Goal: Task Accomplishment & Management: Manage account settings

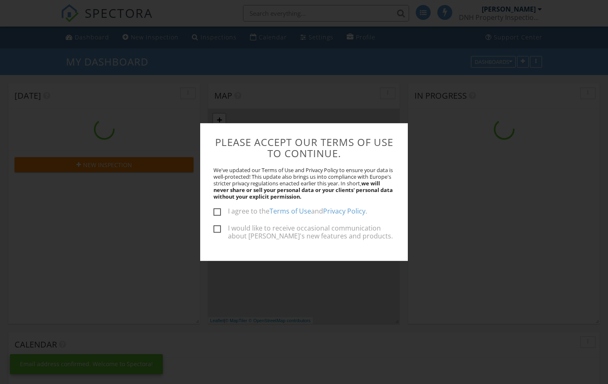
scroll to position [768, 621]
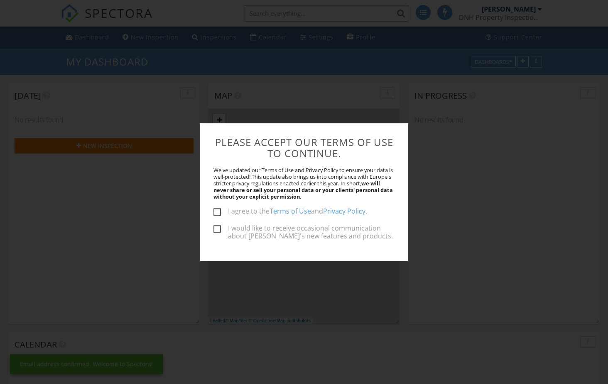
click at [220, 212] on label "I agree to the Terms of Use and Privacy Policy ." at bounding box center [290, 213] width 154 height 10
click at [219, 212] on input "I agree to the Terms of Use and Privacy Policy ." at bounding box center [215, 212] width 5 height 5
checkbox input "true"
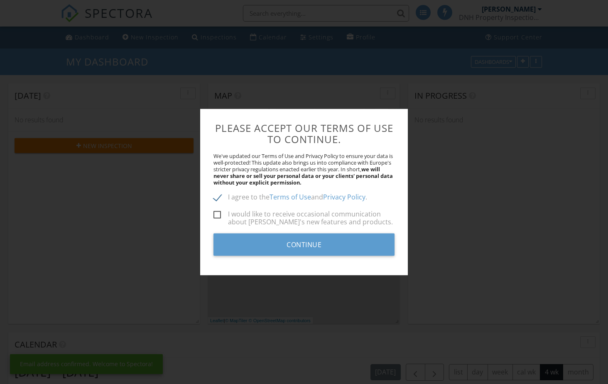
drag, startPoint x: 218, startPoint y: 219, endPoint x: 225, endPoint y: 224, distance: 8.6
click at [218, 219] on label "I would like to receive occasional communication about Spectora's new features …" at bounding box center [303, 215] width 181 height 10
click at [218, 219] on input "I would like to receive occasional communication about Spectora's new features …" at bounding box center [215, 216] width 5 height 5
checkbox input "true"
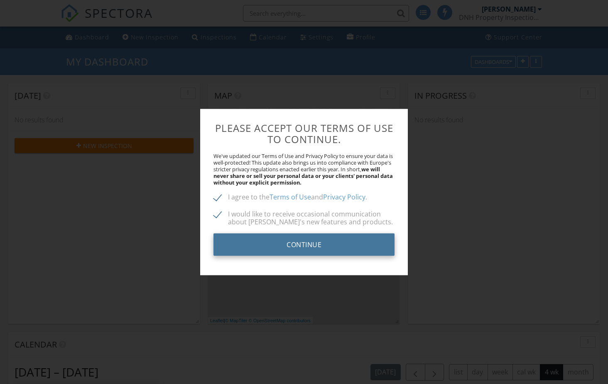
click at [289, 244] on input "Continue" at bounding box center [303, 244] width 181 height 22
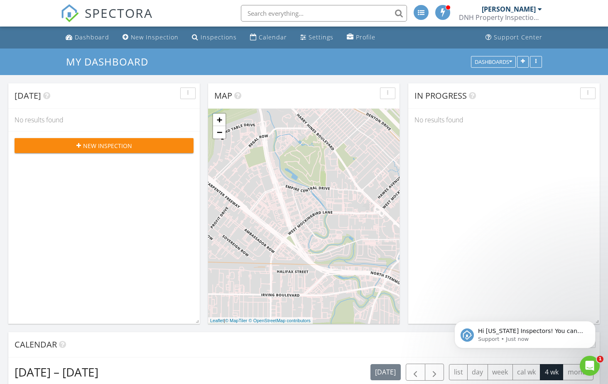
scroll to position [768, 621]
click at [262, 41] on div "Calendar" at bounding box center [273, 37] width 28 height 8
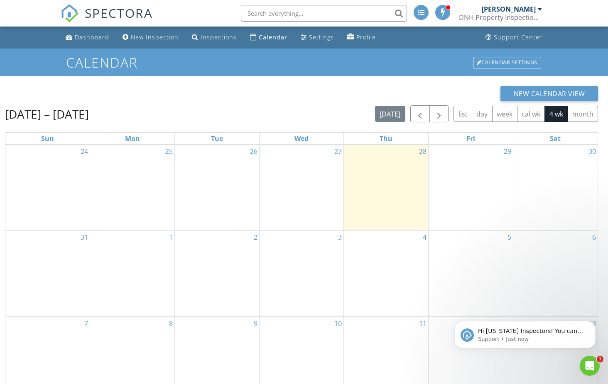
click at [236, 263] on div "2" at bounding box center [217, 274] width 84 height 86
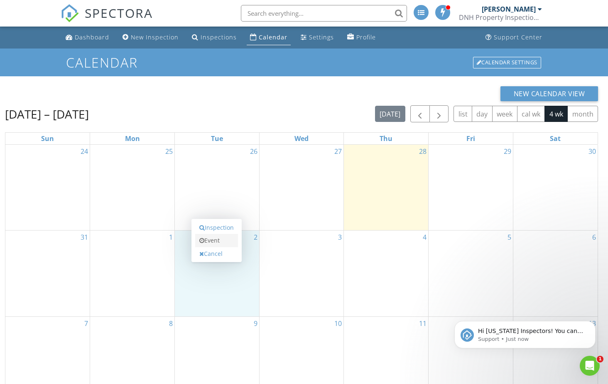
click at [217, 242] on link "Event" at bounding box center [216, 240] width 43 height 13
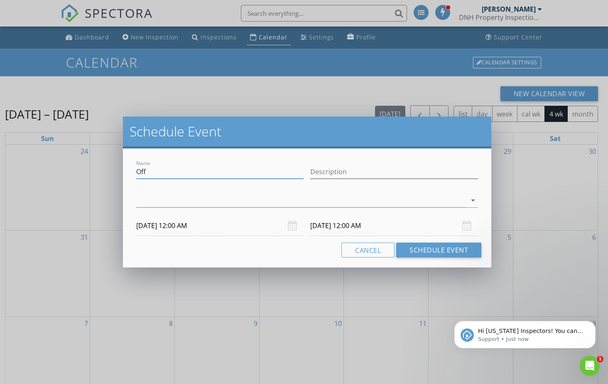
drag, startPoint x: 152, startPoint y: 173, endPoint x: 98, endPoint y: 165, distance: 54.5
click at [98, 165] on div "Schedule Event Name Off Description arrow_drop_down 09/02/2025 12:00 AM 09/03/2…" at bounding box center [304, 192] width 608 height 384
type input "Busy"
click at [440, 253] on button "Schedule Event" at bounding box center [438, 250] width 85 height 15
click at [416, 247] on button "Schedule Event" at bounding box center [438, 250] width 85 height 15
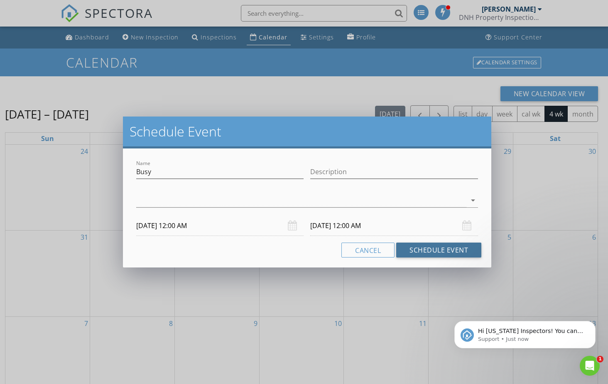
drag, startPoint x: 225, startPoint y: 197, endPoint x: 250, endPoint y: 196, distance: 25.4
click at [225, 197] on div at bounding box center [301, 201] width 330 height 14
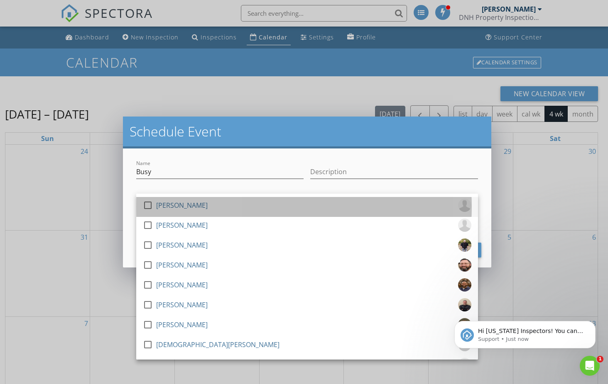
click at [182, 208] on div "[PERSON_NAME]" at bounding box center [181, 205] width 51 height 13
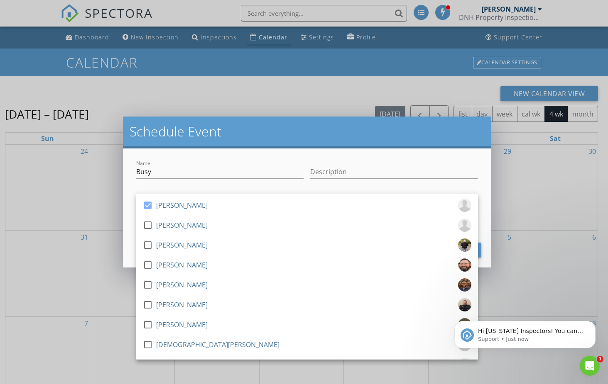
click at [436, 164] on div "Description" at bounding box center [394, 173] width 168 height 27
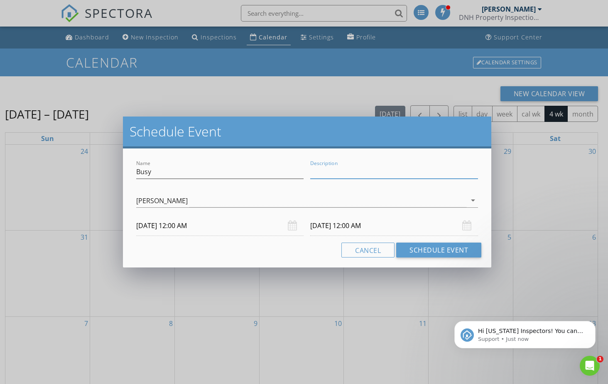
click at [371, 173] on input "Description" at bounding box center [394, 172] width 168 height 14
click at [294, 228] on div "09/02/2025 12:00 AM" at bounding box center [220, 226] width 168 height 20
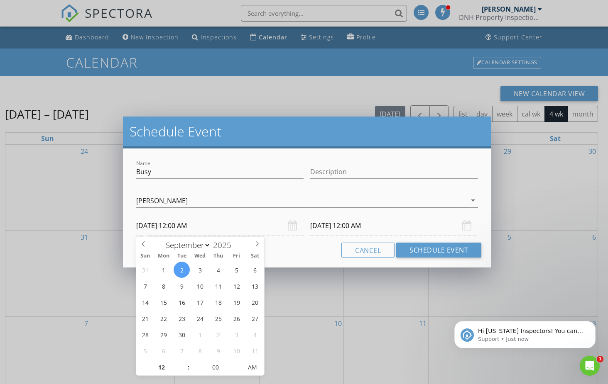
click at [188, 227] on input "09/02/2025 12:00 AM" at bounding box center [220, 226] width 168 height 20
click at [165, 368] on input "12" at bounding box center [161, 368] width 51 height 17
type input "01"
type input "09/02/2025 1:00 AM"
click at [183, 363] on span at bounding box center [184, 364] width 6 height 8
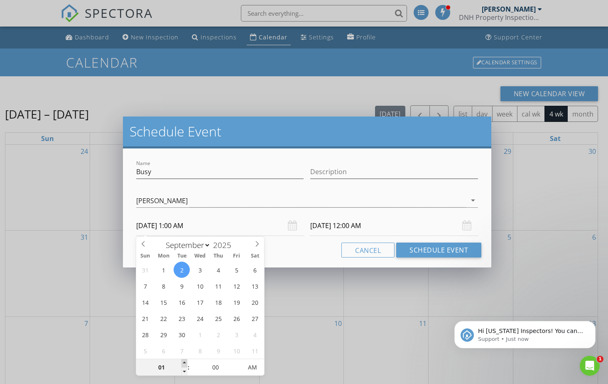
type input "02"
type input "09/02/2025 2:00 AM"
click at [183, 363] on span at bounding box center [184, 364] width 6 height 8
type input "02"
type input "09/03/2025 2:00 AM"
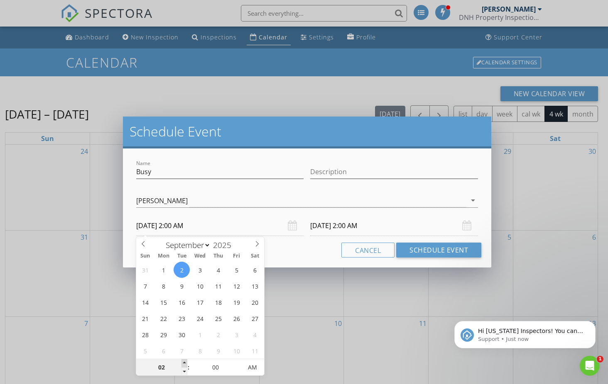
type input "03"
type input "09/02/2025 3:00 AM"
click at [183, 363] on span at bounding box center [184, 364] width 6 height 8
type input "04"
type input "09/02/2025 4:00 AM"
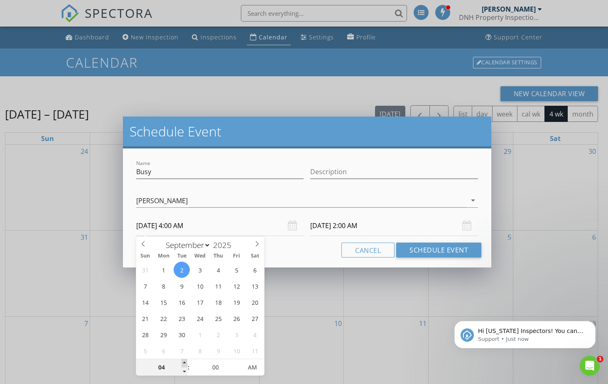
click at [183, 363] on span at bounding box center [184, 364] width 6 height 8
type input "05"
type input "09/02/2025 5:00 AM"
click at [183, 363] on span at bounding box center [184, 364] width 6 height 8
type input "06"
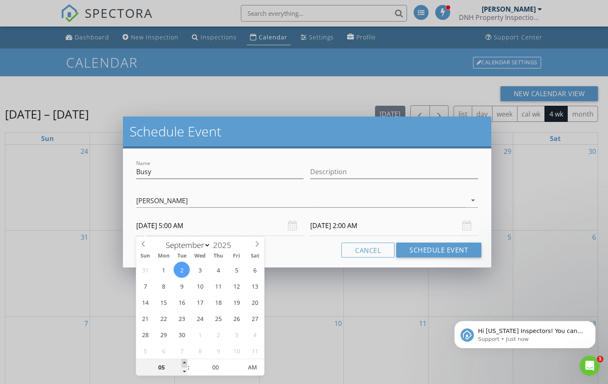
type input "09/02/2025 6:00 AM"
click at [183, 363] on span at bounding box center [184, 364] width 6 height 8
type input "07"
type input "09/02/2025 7:00 AM"
click at [184, 363] on span at bounding box center [184, 364] width 6 height 8
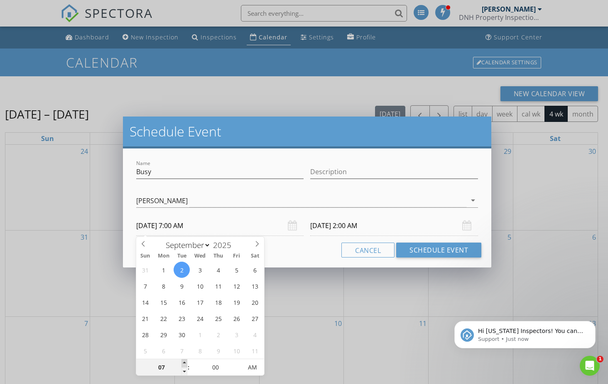
type input "07"
type input "09/03/2025 7:00 AM"
type input "08"
type input "09/02/2025 8:00 AM"
click at [184, 363] on span at bounding box center [184, 364] width 6 height 8
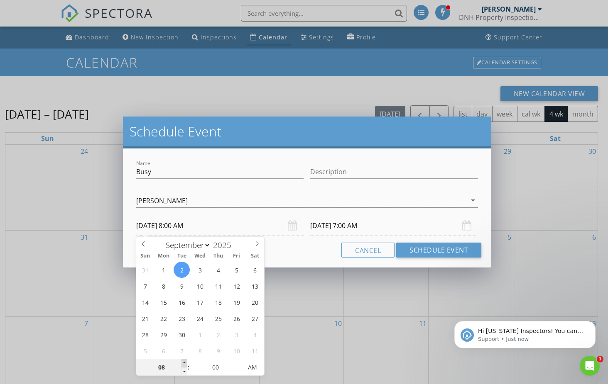
type input "09"
type input "09/02/2025 9:00 AM"
click at [184, 363] on span at bounding box center [184, 364] width 6 height 8
type input "09"
type input "09/03/2025 9:00 AM"
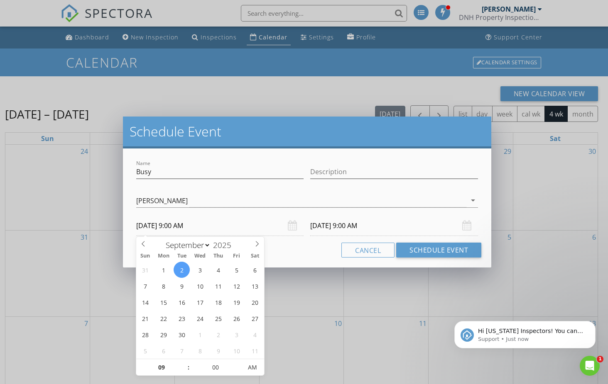
click at [363, 227] on input "09/03/2025 9:00 AM" at bounding box center [394, 226] width 168 height 20
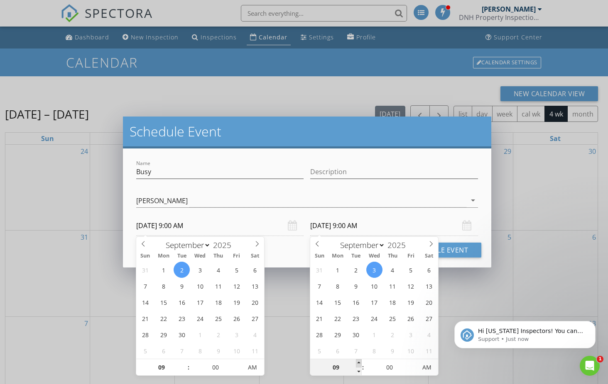
type input "10"
type input "09/03/2025 10:00 AM"
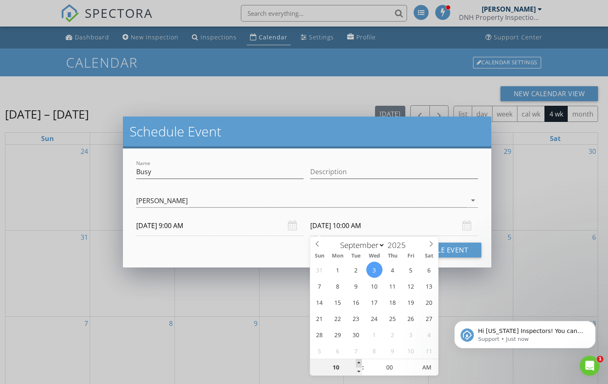
click at [359, 362] on span at bounding box center [359, 364] width 6 height 8
type input "11"
type input "09/03/2025 11:00 AM"
click at [359, 362] on span at bounding box center [359, 364] width 6 height 8
type input "12"
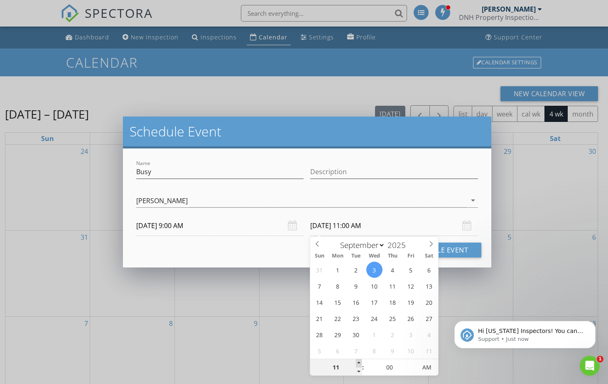
type input "09/03/2025 12:00 PM"
click at [359, 362] on span at bounding box center [359, 364] width 6 height 8
type input "01"
type input "09/03/2025 1:00 PM"
click at [359, 362] on span at bounding box center [359, 364] width 6 height 8
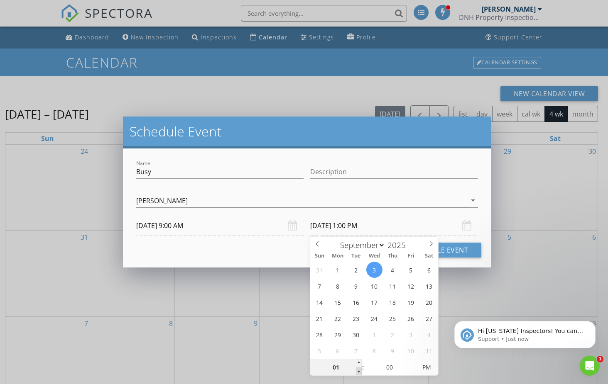
type input "12"
click at [358, 369] on span at bounding box center [359, 372] width 6 height 8
type input "09/02/2025 12:00 PM"
click at [467, 250] on button "Schedule Event" at bounding box center [438, 250] width 85 height 15
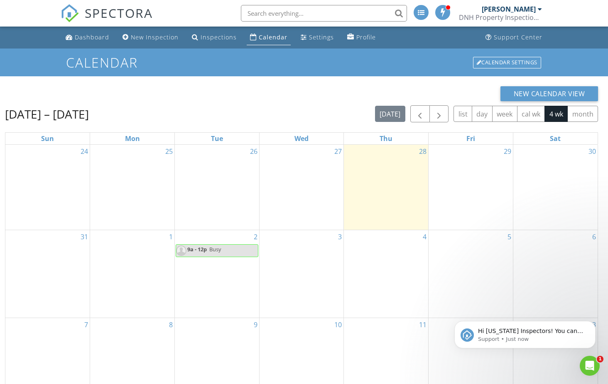
click at [294, 262] on div "3" at bounding box center [301, 274] width 84 height 88
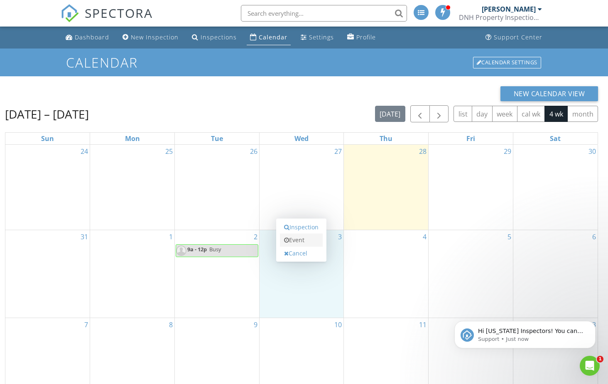
click at [305, 240] on link "Event" at bounding box center [301, 240] width 43 height 13
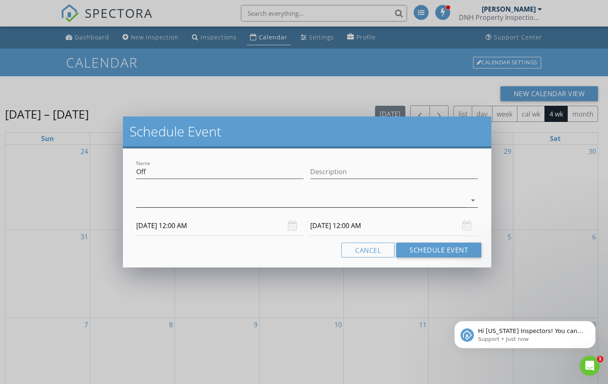
click at [239, 203] on div at bounding box center [301, 201] width 330 height 14
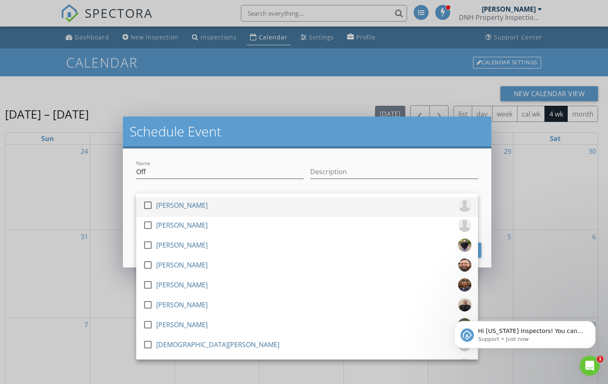
click at [218, 205] on div "check_box_outline_blank Cody Seidel" at bounding box center [307, 207] width 328 height 17
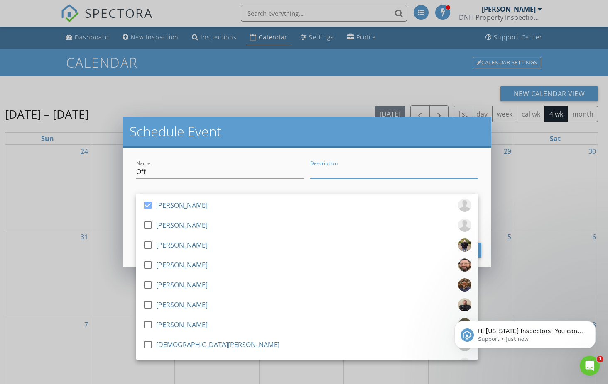
click at [391, 171] on input "Description" at bounding box center [394, 172] width 168 height 14
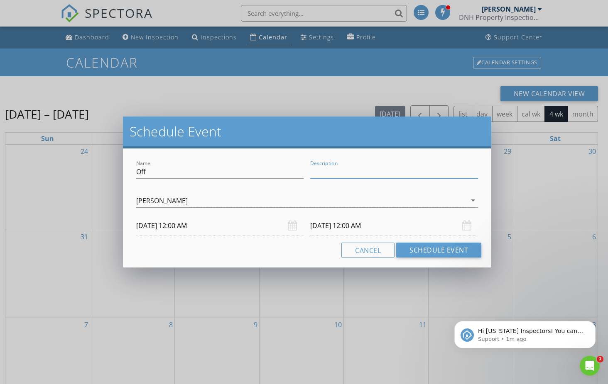
click at [205, 229] on input "09/03/2025 12:00 AM" at bounding box center [220, 226] width 168 height 20
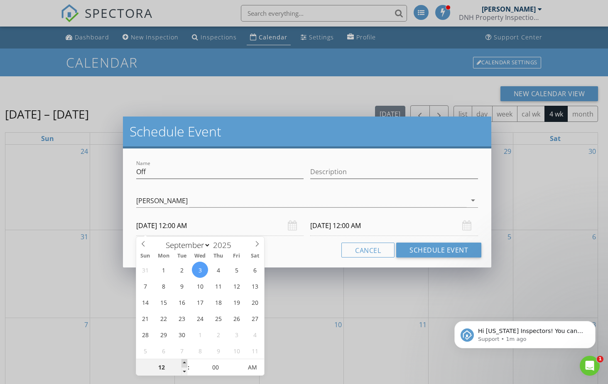
type input "01"
type input "09/03/2025 1:00 AM"
click at [183, 362] on span at bounding box center [184, 364] width 6 height 8
type input "09/04/2025 1:00 AM"
type input "02"
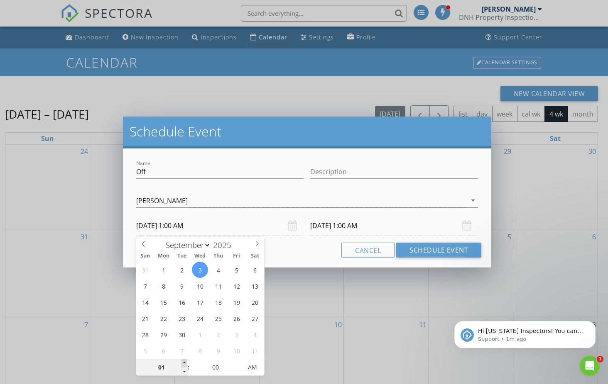
type input "09/03/2025 2:00 AM"
click at [183, 363] on span at bounding box center [184, 364] width 6 height 8
type input "03"
type input "09/03/2025 3:00 AM"
click at [183, 363] on span at bounding box center [184, 364] width 6 height 8
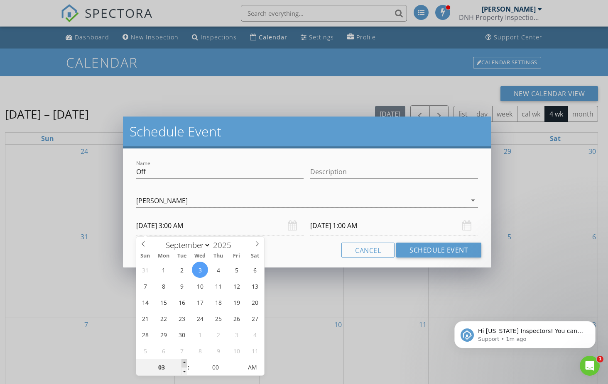
type input "04"
type input "09/03/2025 4:00 AM"
click at [183, 363] on span at bounding box center [184, 364] width 6 height 8
type input "05"
type input "09/03/2025 5:00 AM"
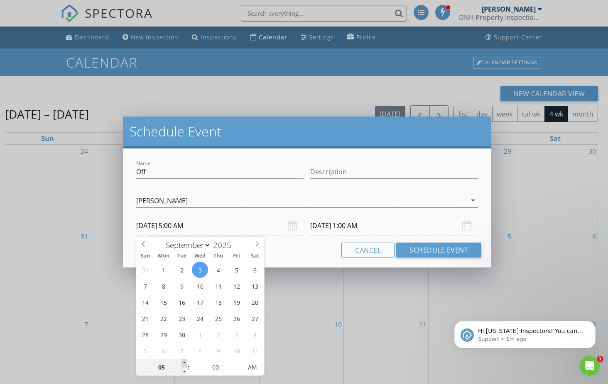
click at [183, 363] on span at bounding box center [184, 364] width 6 height 8
type input "06"
type input "09/03/2025 6:00 AM"
click at [183, 363] on span at bounding box center [184, 364] width 6 height 8
type input "07"
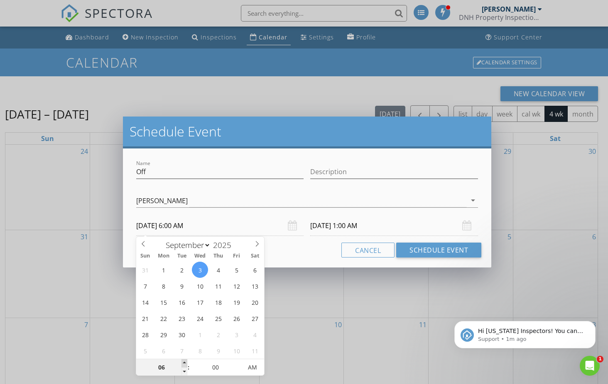
type input "09/03/2025 7:00 AM"
click at [183, 363] on span at bounding box center [184, 364] width 6 height 8
type input "07"
type input "09/04/2025 7:00 AM"
type input "08"
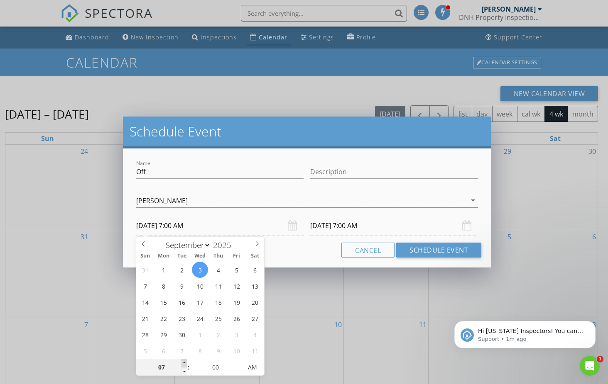
type input "09/03/2025 8:00 AM"
click at [183, 363] on span at bounding box center [184, 364] width 6 height 8
type input "09"
type input "09/03/2025 9:00 AM"
click at [183, 363] on span at bounding box center [184, 364] width 6 height 8
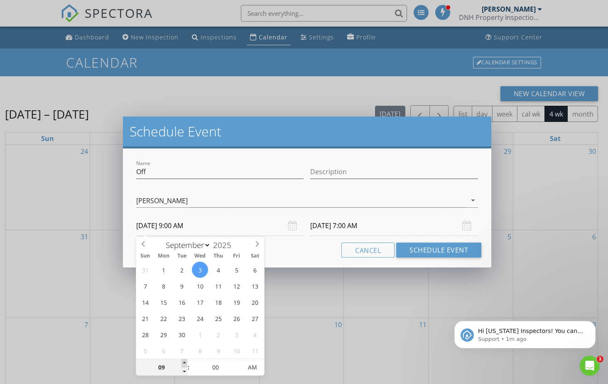
type input "09"
type input "09/04/2025 9:00 AM"
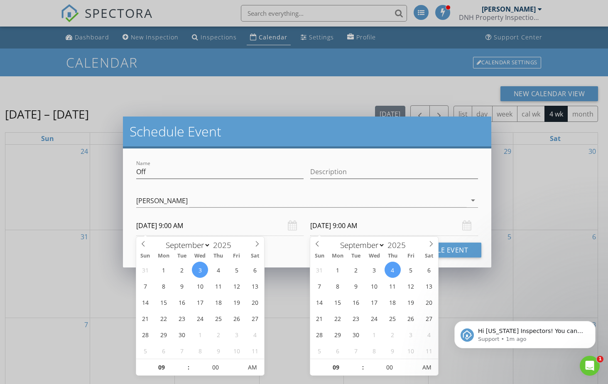
click at [362, 225] on input "09/04/2025 9:00 AM" at bounding box center [394, 226] width 168 height 20
type input "10"
type input "09/04/2025 10:00 AM"
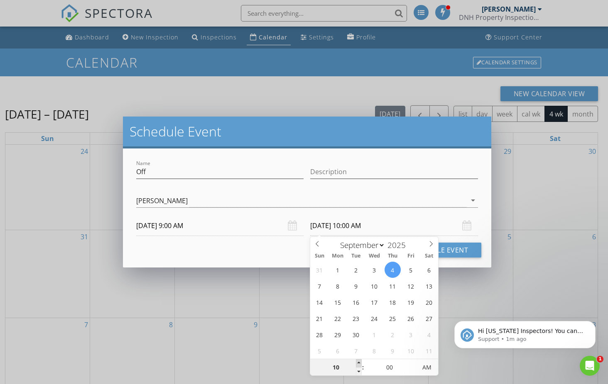
click at [359, 363] on span at bounding box center [359, 364] width 6 height 8
type input "11"
click at [359, 363] on span at bounding box center [359, 364] width 6 height 8
type input "09/03/2025 11:00 AM"
click at [463, 250] on button "Schedule Event" at bounding box center [438, 250] width 85 height 15
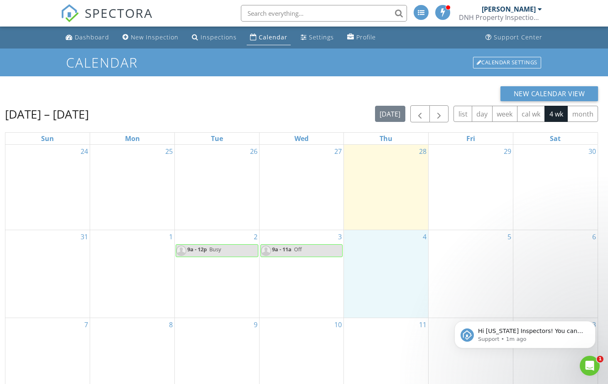
drag, startPoint x: 377, startPoint y: 254, endPoint x: 384, endPoint y: 255, distance: 7.2
click at [379, 254] on div "4" at bounding box center [386, 274] width 84 height 88
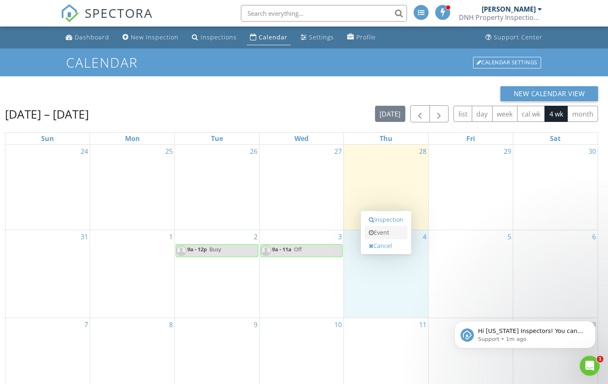
click at [377, 230] on link "Event" at bounding box center [386, 232] width 43 height 13
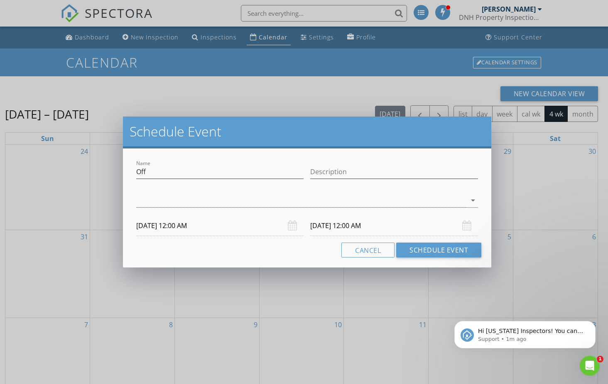
click at [283, 209] on div "arrow_drop_down" at bounding box center [307, 205] width 342 height 22
click at [259, 204] on div at bounding box center [301, 201] width 330 height 14
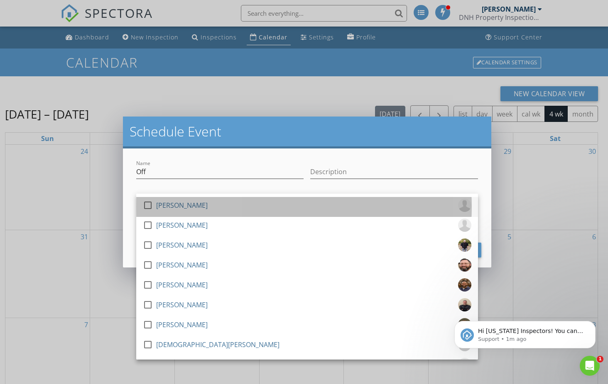
click at [198, 211] on div "check_box_outline_blank Cody Seidel" at bounding box center [307, 207] width 328 height 17
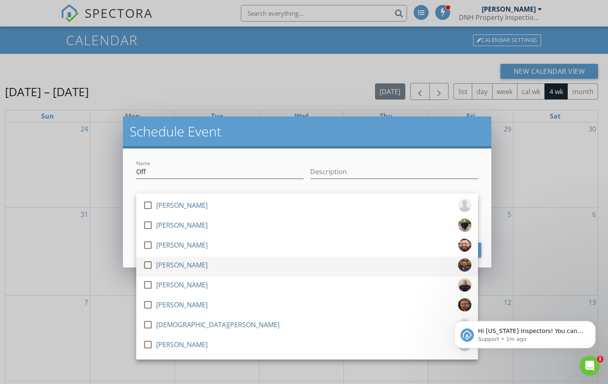
scroll to position [110, 0]
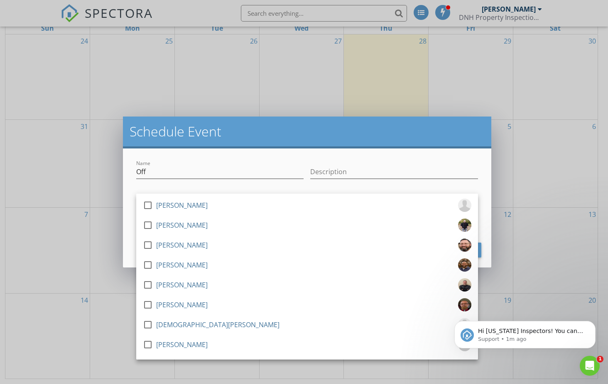
click at [391, 159] on div "Description" at bounding box center [394, 173] width 174 height 29
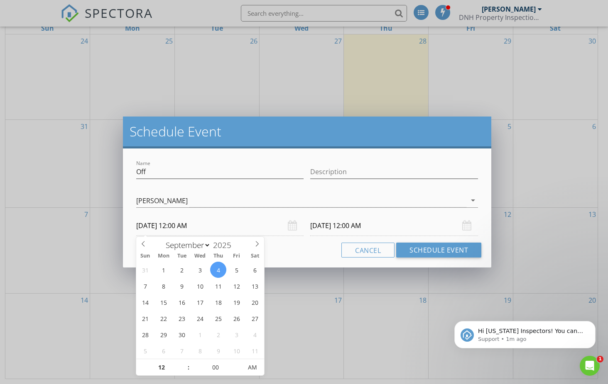
drag, startPoint x: 182, startPoint y: 228, endPoint x: 208, endPoint y: 228, distance: 25.7
click at [182, 228] on input "09/04/2025 12:00 AM" at bounding box center [220, 226] width 168 height 20
type input "01"
type input "09/04/2025 1:00 AM"
click at [184, 365] on span at bounding box center [184, 364] width 6 height 8
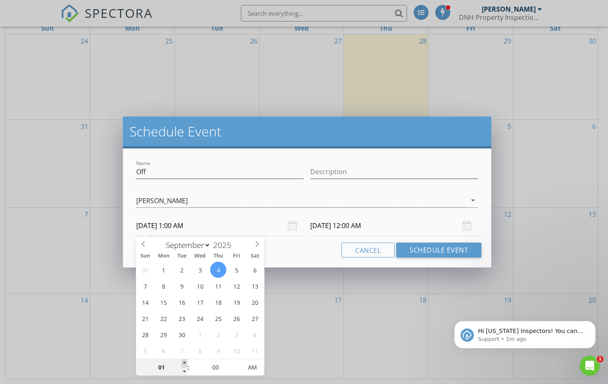
type input "02"
type input "09/04/2025 2:00 AM"
click at [184, 365] on span at bounding box center [184, 364] width 6 height 8
type input "03"
type input "09/04/2025 3:00 AM"
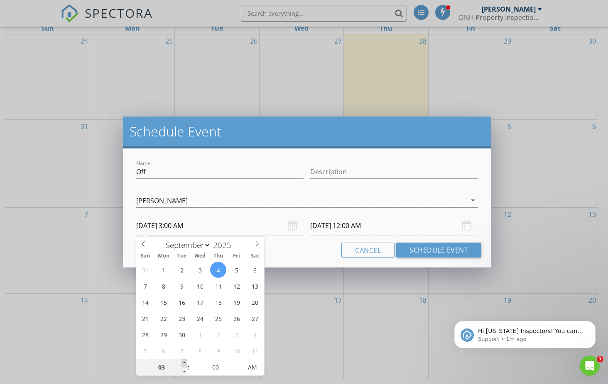
click at [184, 365] on span at bounding box center [184, 364] width 6 height 8
type input "04"
type input "09/04/2025 4:00 AM"
click at [184, 365] on span at bounding box center [184, 364] width 6 height 8
type input "05"
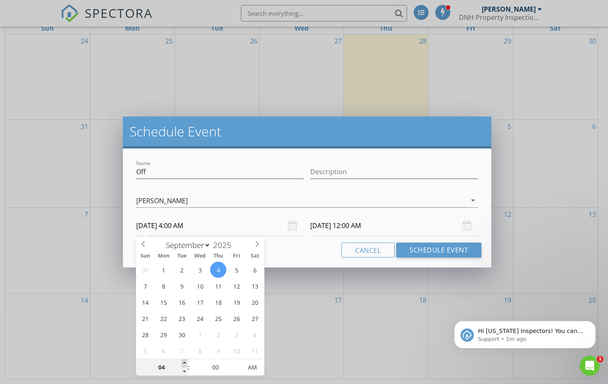
type input "09/04/2025 5:00 AM"
click at [184, 365] on span at bounding box center [184, 364] width 6 height 8
type input "06"
type input "09/04/2025 6:00 AM"
click at [184, 365] on span at bounding box center [184, 364] width 6 height 8
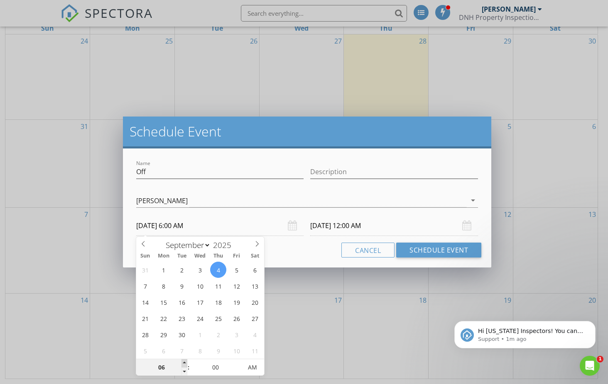
type input "07"
type input "09/04/2025 7:00 AM"
click at [184, 365] on span at bounding box center [184, 364] width 6 height 8
type input "08"
type input "09/04/2025 8:00 AM"
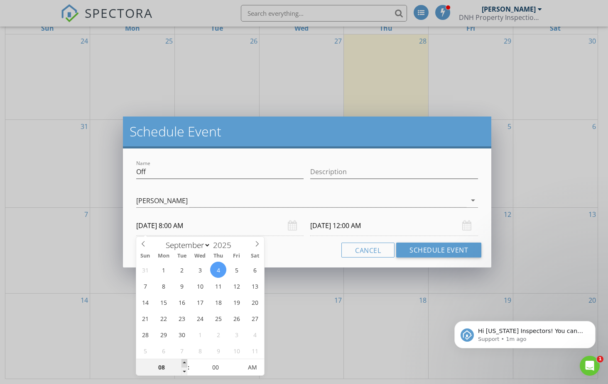
click at [184, 365] on span at bounding box center [184, 364] width 6 height 8
type input "08"
click at [350, 227] on input "09/05/2025 8:00 AM" at bounding box center [394, 226] width 168 height 20
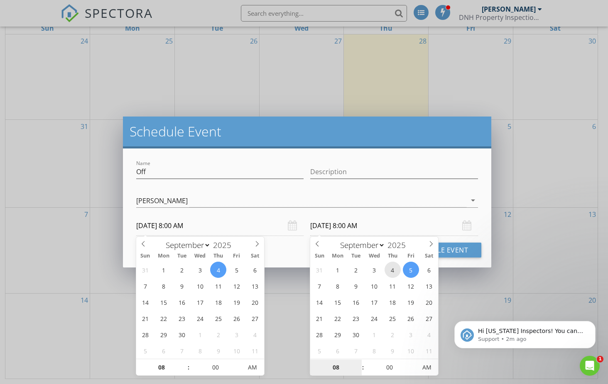
type input "09/04/2025 8:00 AM"
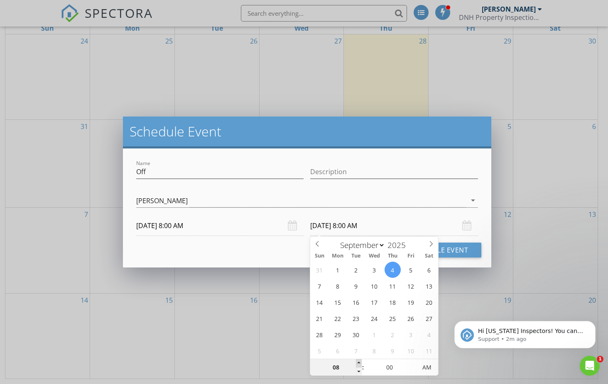
type input "09"
type input "09/04/2025 9:00 AM"
click at [359, 362] on span at bounding box center [359, 364] width 6 height 8
type input "10"
type input "09/04/2025 10:00 AM"
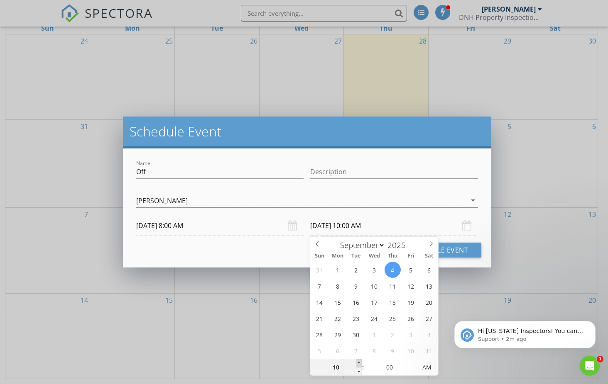
click at [359, 362] on span at bounding box center [359, 364] width 6 height 8
type input "11"
type input "09/04/2025 11:00 AM"
click at [360, 362] on span at bounding box center [359, 364] width 6 height 8
type input "12"
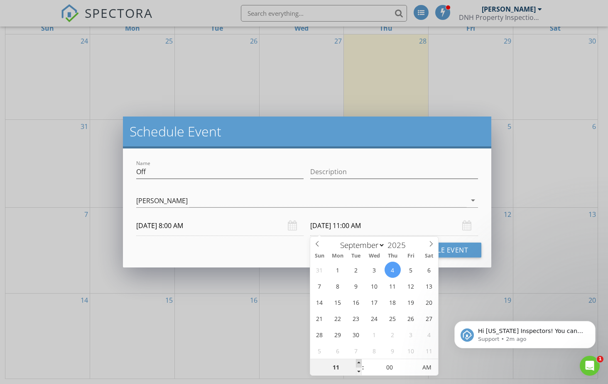
type input "09/04/2025 12:00 PM"
click at [360, 362] on span at bounding box center [359, 364] width 6 height 8
type input "01"
type input "09/04/2025 1:00 PM"
click at [360, 362] on span at bounding box center [359, 364] width 6 height 8
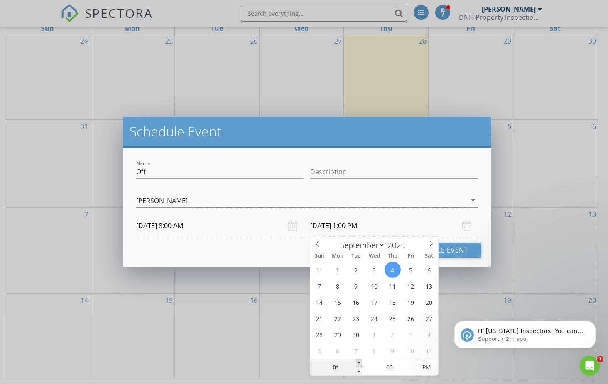
type input "02"
type input "09/04/2025 2:00 PM"
click at [360, 362] on span at bounding box center [359, 364] width 6 height 8
type input "03"
type input "09/04/2025 3:00 PM"
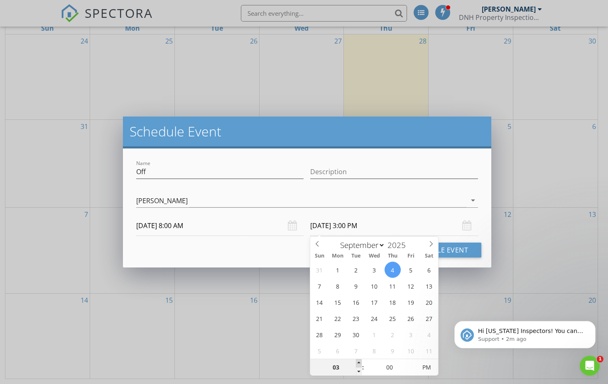
click at [360, 362] on span at bounding box center [359, 364] width 6 height 8
type input "04"
type input "09/04/2025 4:00 PM"
click at [360, 362] on span at bounding box center [359, 364] width 6 height 8
type input "05"
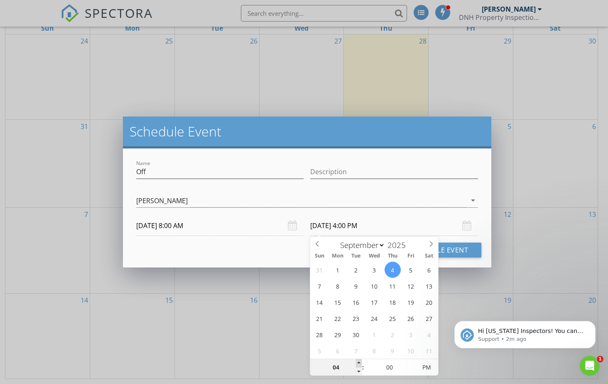
type input "09/04/2025 5:00 PM"
click at [359, 362] on span at bounding box center [359, 364] width 6 height 8
click at [456, 251] on button "Schedule Event" at bounding box center [438, 250] width 85 height 15
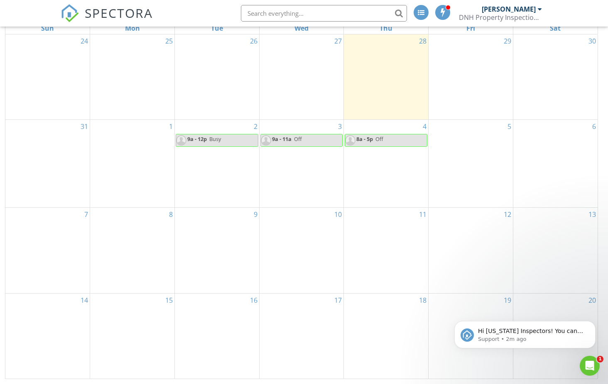
click at [138, 241] on div "8" at bounding box center [132, 251] width 84 height 86
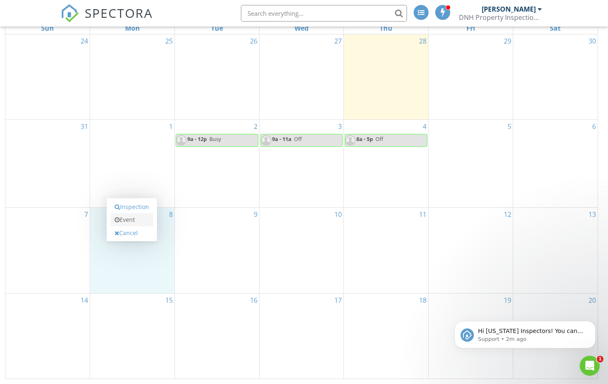
click at [133, 222] on link "Event" at bounding box center [131, 219] width 43 height 13
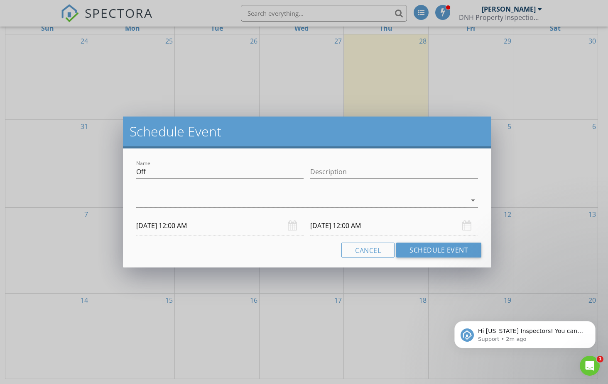
click at [215, 206] on div at bounding box center [301, 201] width 330 height 14
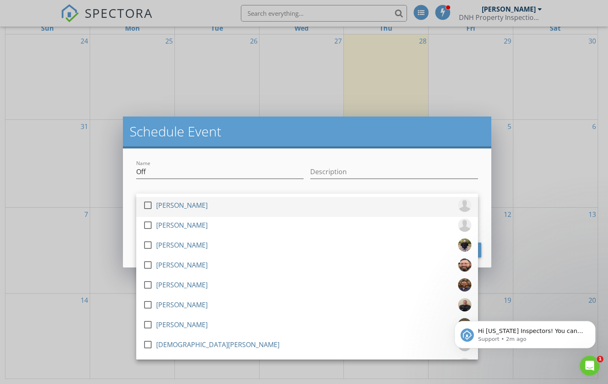
click at [208, 204] on div "check_box_outline_blank Cody Seidel" at bounding box center [307, 207] width 328 height 17
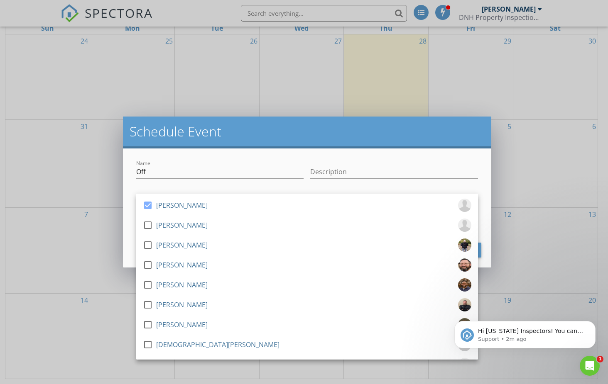
click at [471, 142] on div "Schedule Event" at bounding box center [307, 133] width 368 height 32
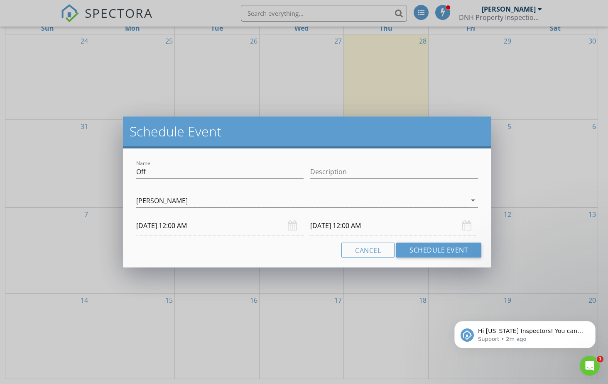
click at [172, 225] on input "09/08/2025 12:00 AM" at bounding box center [220, 226] width 168 height 20
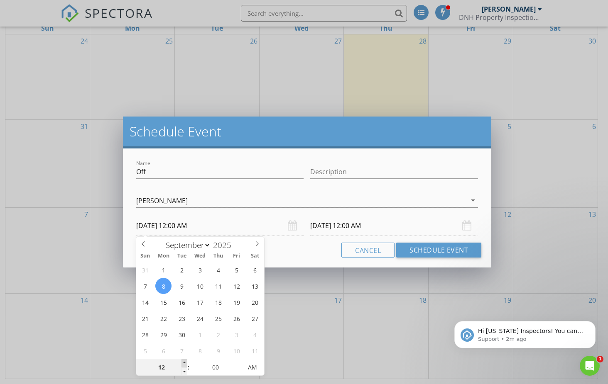
type input "01"
type input "09/08/2025 1:00 AM"
click at [185, 364] on span at bounding box center [184, 364] width 6 height 8
type input "02"
type input "09/08/2025 2:00 AM"
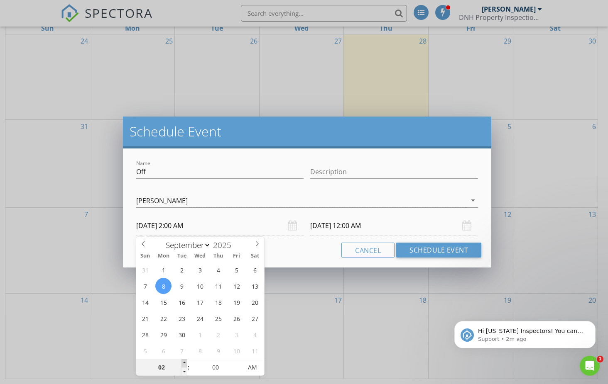
click at [185, 364] on span at bounding box center [184, 364] width 6 height 8
type input "03"
type input "09/08/2025 3:00 AM"
click at [185, 364] on span at bounding box center [184, 364] width 6 height 8
type input "04"
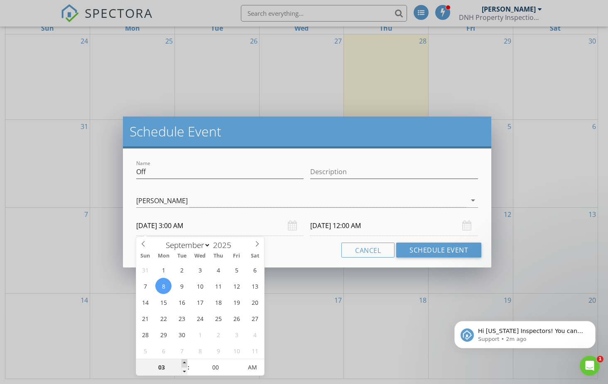
type input "09/08/2025 4:00 AM"
click at [185, 364] on span at bounding box center [184, 364] width 6 height 8
type input "05"
type input "09/08/2025 5:00 AM"
click at [185, 364] on span at bounding box center [184, 364] width 6 height 8
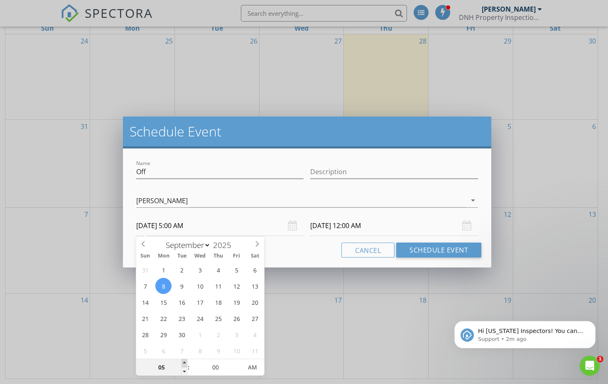
type input "06"
type input "09/08/2025 6:00 AM"
click at [185, 364] on span at bounding box center [184, 364] width 6 height 8
type input "07"
type input "09/08/2025 7:00 AM"
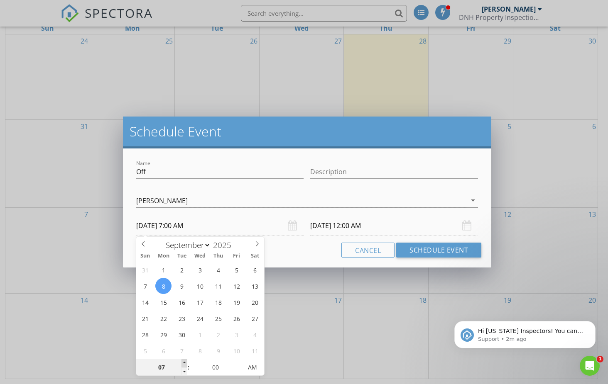
click at [185, 364] on span at bounding box center [184, 364] width 6 height 8
type input "08"
type input "09/08/2025 8:00 AM"
click at [186, 364] on span at bounding box center [184, 364] width 6 height 8
type input "09/09/2025 8:00 AM"
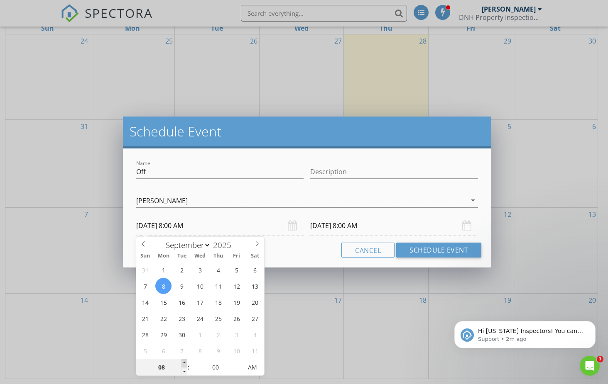
type input "09"
type input "09/08/2025 9:00 AM"
click at [186, 364] on span at bounding box center [184, 364] width 6 height 8
type input "09/09/2025 9:00 AM"
click at [353, 227] on input "09/09/2025 9:00 AM" at bounding box center [394, 226] width 168 height 20
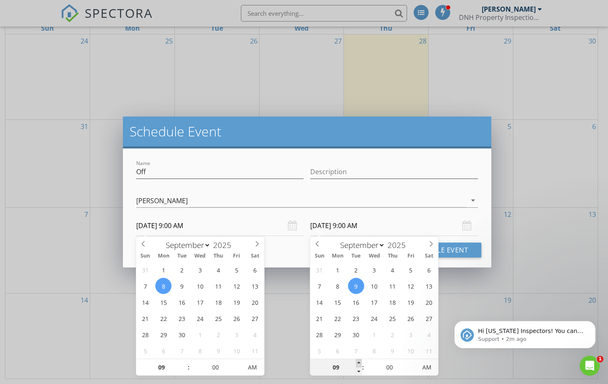
type input "10"
type input "09/09/2025 10:00 AM"
click at [359, 362] on span at bounding box center [359, 364] width 6 height 8
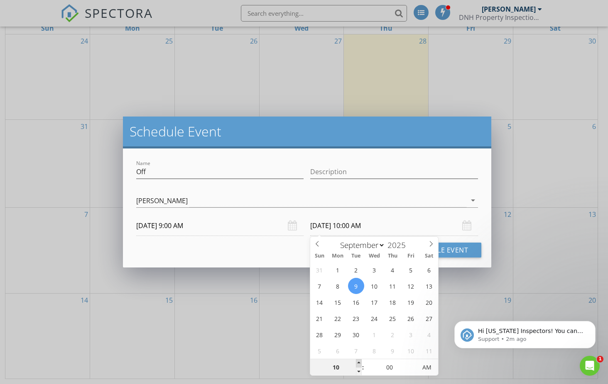
type input "11"
click at [359, 362] on span at bounding box center [359, 364] width 6 height 8
click at [326, 226] on input "09/09/2025 11:00 AM" at bounding box center [394, 226] width 168 height 20
type input "09/08/2025 11:00 AM"
click at [463, 251] on button "Schedule Event" at bounding box center [438, 250] width 85 height 15
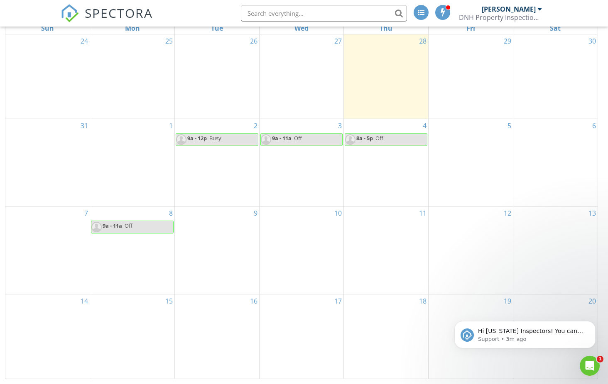
click at [144, 326] on div "15" at bounding box center [132, 337] width 84 height 84
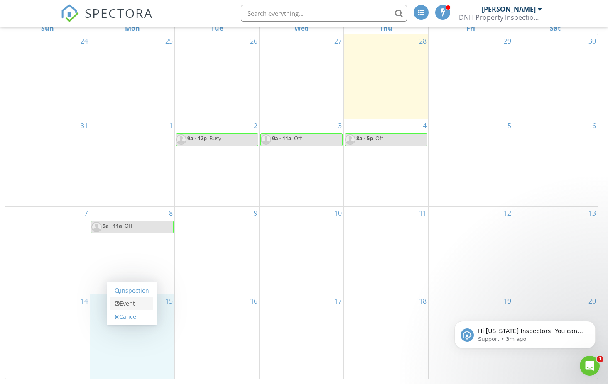
click at [147, 301] on link "Event" at bounding box center [131, 303] width 43 height 13
select select "8"
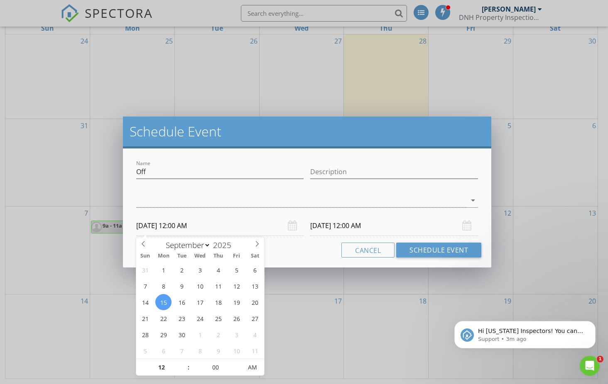
click at [182, 225] on input "09/15/2025 12:00 AM" at bounding box center [220, 226] width 168 height 20
type input "01"
type input "09/15/2025 1:00 AM"
click at [184, 365] on span at bounding box center [184, 364] width 6 height 8
type input "01"
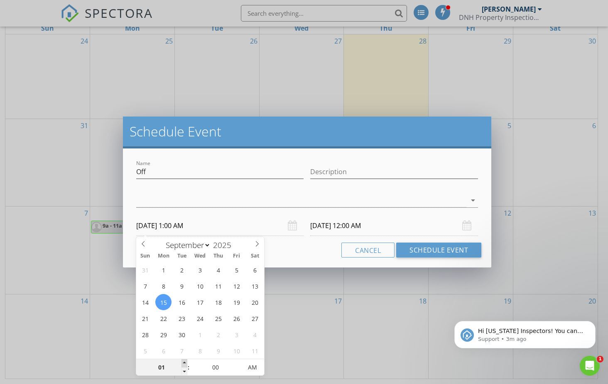
type input "09/16/2025 1:00 AM"
type input "02"
type input "09/15/2025 2:00 AM"
click at [184, 364] on span at bounding box center [184, 364] width 6 height 8
type input "03"
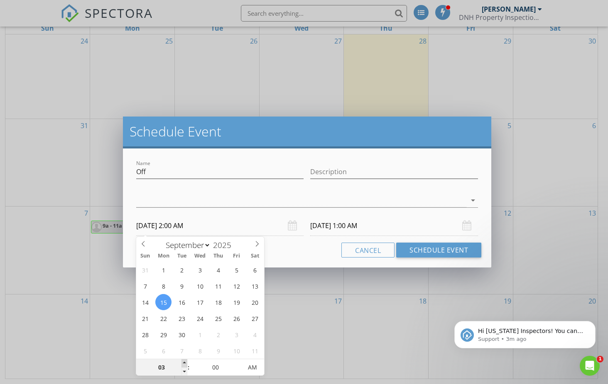
type input "09/15/2025 3:00 AM"
click at [184, 364] on span at bounding box center [184, 364] width 6 height 8
type input "04"
type input "09/15/2025 4:00 AM"
click at [184, 364] on span at bounding box center [184, 364] width 6 height 8
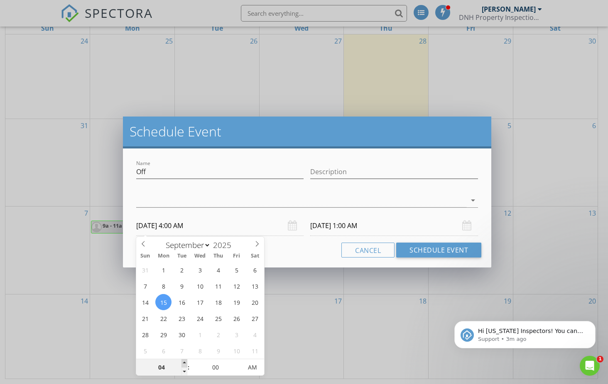
type input "05"
type input "09/15/2025 5:00 AM"
click at [184, 364] on span at bounding box center [184, 364] width 6 height 8
type input "06"
type input "09/15/2025 6:00 AM"
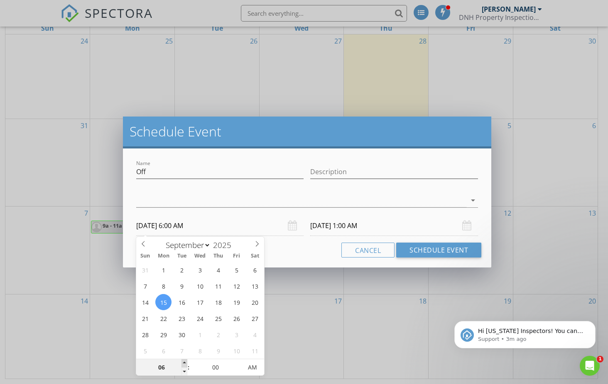
click at [184, 364] on span at bounding box center [184, 364] width 6 height 8
type input "07"
type input "09/15/2025 7:00 AM"
click at [184, 364] on span at bounding box center [184, 364] width 6 height 8
type input "08"
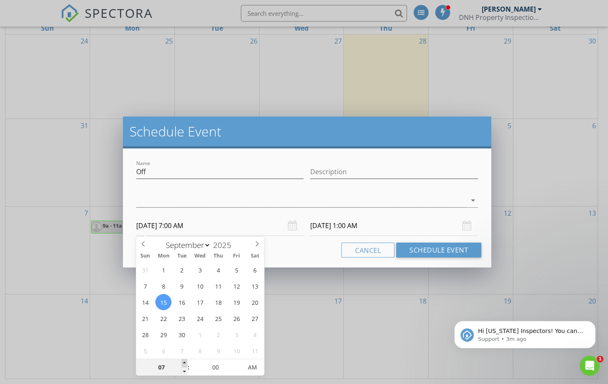
type input "09/15/2025 8:00 AM"
click at [184, 364] on span at bounding box center [184, 364] width 6 height 8
type input "08"
type input "09/16/2025 8:00 AM"
type input "09"
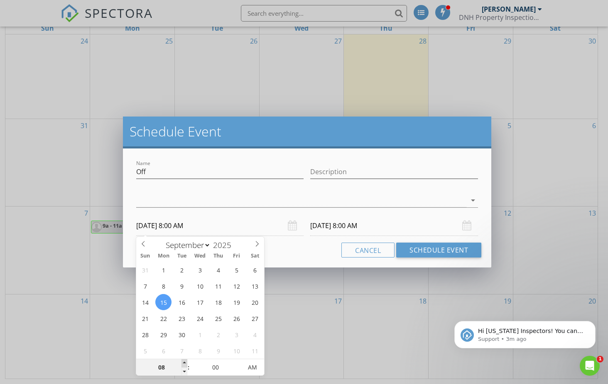
type input "09/15/2025 9:00 AM"
click at [184, 364] on span at bounding box center [184, 364] width 6 height 8
type input "09"
type input "09/16/2025 9:00 AM"
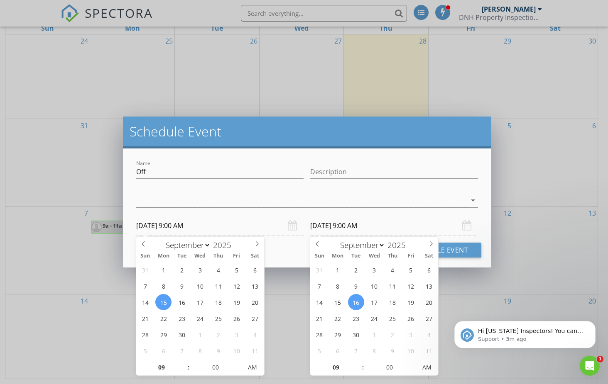
click at [355, 230] on input "09/16/2025 9:00 AM" at bounding box center [394, 226] width 168 height 20
type input "10"
type input "09/16/2025 10:00 AM"
click at [357, 362] on span at bounding box center [359, 364] width 6 height 8
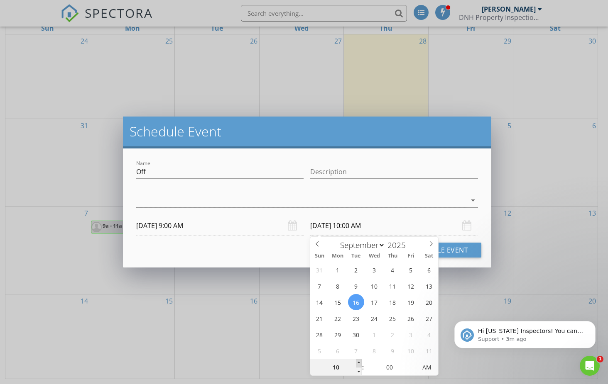
type input "11"
drag, startPoint x: 357, startPoint y: 362, endPoint x: 357, endPoint y: 349, distance: 12.5
click at [357, 361] on span at bounding box center [359, 364] width 6 height 8
type input "09/15/2025 11:00 AM"
drag, startPoint x: 465, startPoint y: 247, endPoint x: 461, endPoint y: 26, distance: 221.3
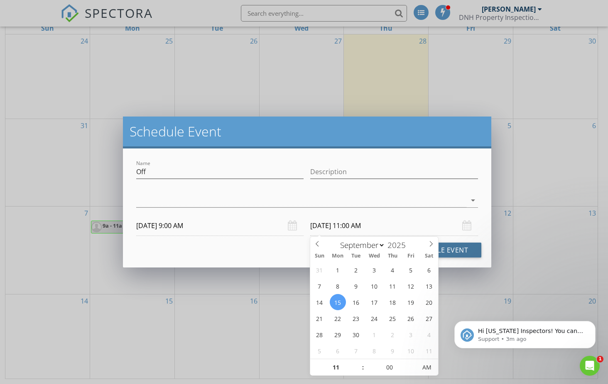
click at [465, 247] on button "Schedule Event" at bounding box center [438, 250] width 85 height 15
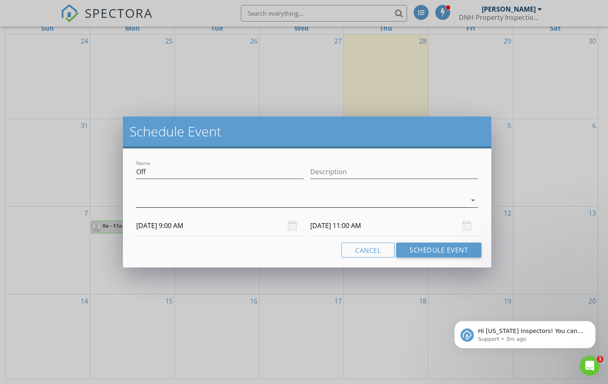
click at [340, 203] on div at bounding box center [301, 201] width 330 height 14
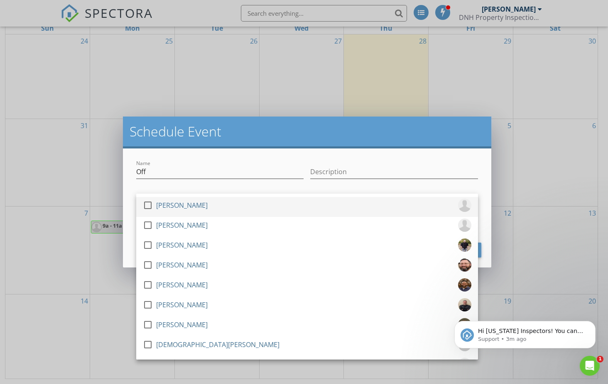
click at [277, 208] on div "check_box_outline_blank Cody Seidel" at bounding box center [307, 207] width 328 height 17
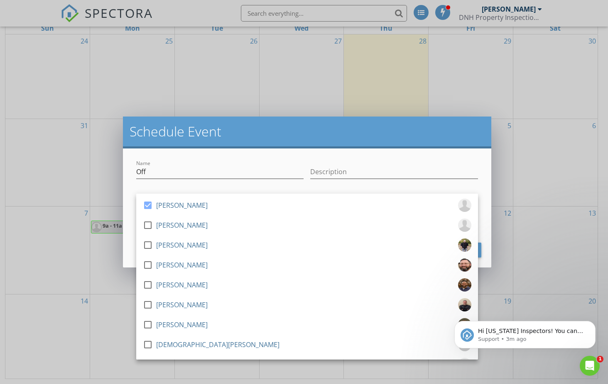
click at [415, 143] on div "Schedule Event" at bounding box center [307, 133] width 368 height 32
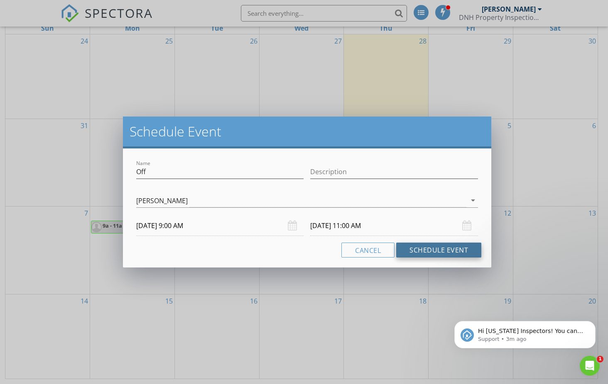
drag, startPoint x: 455, startPoint y: 249, endPoint x: 442, endPoint y: 253, distance: 13.8
click at [455, 249] on button "Schedule Event" at bounding box center [438, 250] width 85 height 15
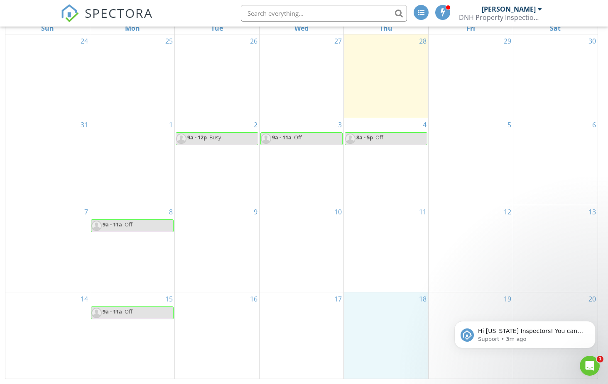
click at [422, 315] on div "18" at bounding box center [386, 336] width 84 height 86
click at [401, 297] on link "Event" at bounding box center [386, 293] width 43 height 13
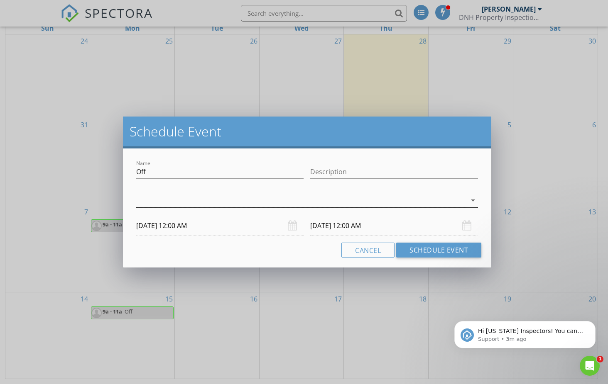
click at [286, 200] on div at bounding box center [301, 201] width 330 height 14
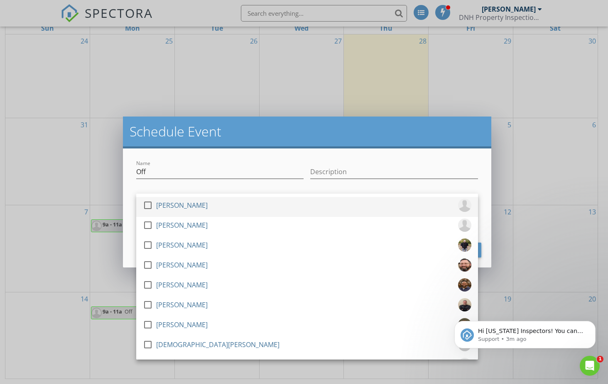
click at [205, 207] on div "check_box_outline_blank Cody Seidel" at bounding box center [307, 207] width 328 height 17
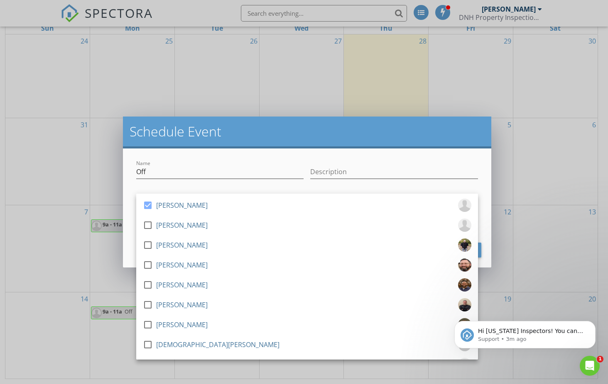
click at [395, 141] on div "Schedule Event" at bounding box center [307, 133] width 368 height 32
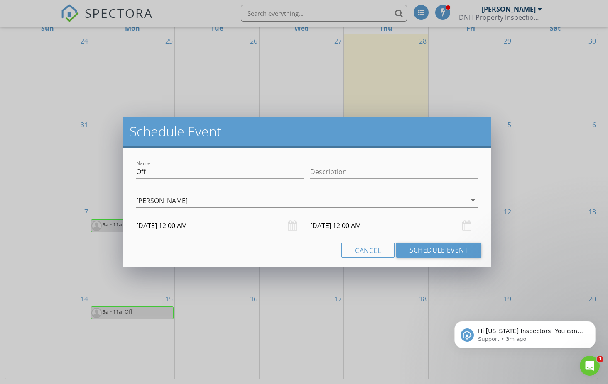
click at [208, 228] on input "09/18/2025 12:00 AM" at bounding box center [220, 226] width 168 height 20
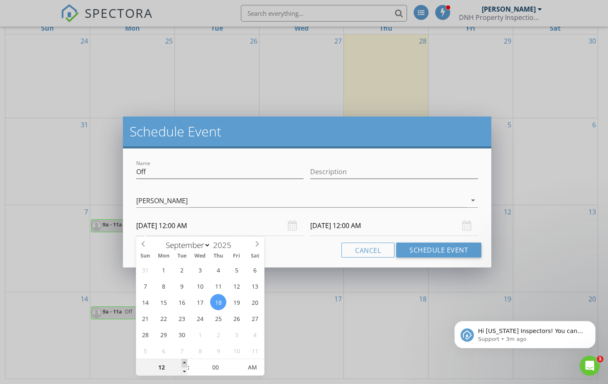
type input "01"
type input "09/18/2025 1:00 AM"
click at [184, 365] on span at bounding box center [184, 364] width 6 height 8
type input "02"
type input "09/18/2025 2:00 AM"
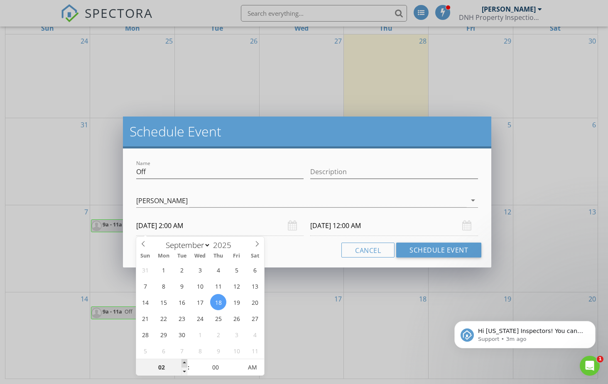
click at [184, 365] on span at bounding box center [184, 364] width 6 height 8
type input "03"
type input "09/18/2025 3:00 AM"
drag, startPoint x: 184, startPoint y: 365, endPoint x: 190, endPoint y: 364, distance: 5.4
click at [184, 364] on span at bounding box center [184, 364] width 6 height 8
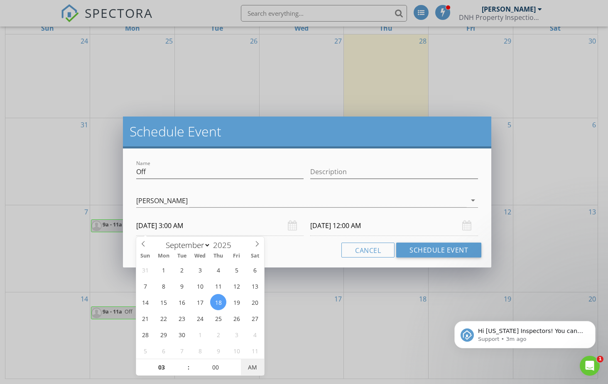
type input "09/19/2025 3:00 AM"
type input "09/18/2025 3:00 PM"
click at [252, 369] on span "PM" at bounding box center [252, 368] width 23 height 17
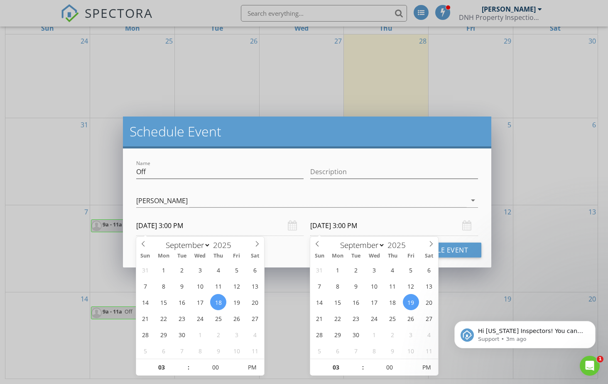
click at [350, 225] on input "09/19/2025 3:00 PM" at bounding box center [394, 226] width 168 height 20
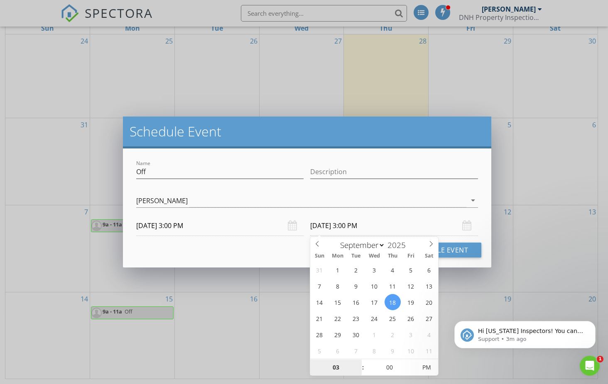
type input "09/18/2025 3:00 PM"
type input "04"
type input "09/18/2025 4:00 PM"
click at [356, 362] on span at bounding box center [359, 364] width 6 height 8
type input "05"
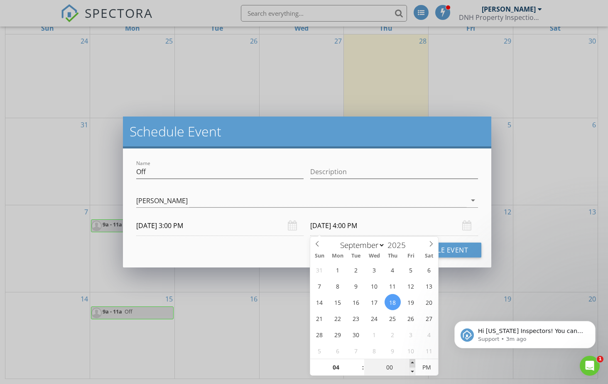
type input "09/18/2025 4:05 PM"
click at [410, 361] on span at bounding box center [412, 364] width 6 height 8
type input "10"
type input "09/18/2025 4:10 PM"
click at [411, 362] on span at bounding box center [412, 364] width 6 height 8
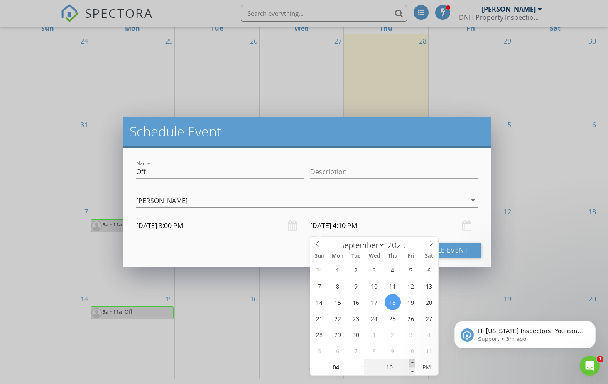
type input "15"
type input "09/18/2025 4:15 PM"
click at [411, 362] on span at bounding box center [412, 364] width 6 height 8
type input "20"
type input "09/18/2025 4:20 PM"
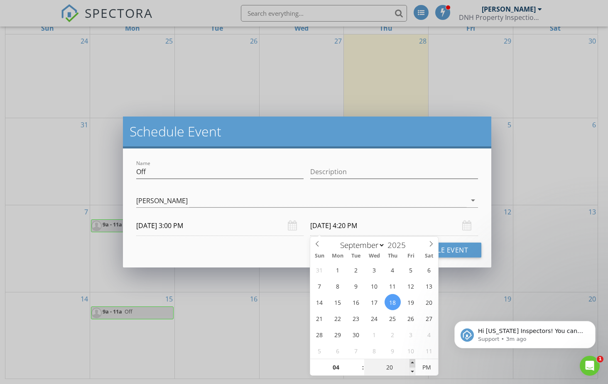
click at [411, 362] on span at bounding box center [412, 364] width 6 height 8
type input "25"
type input "09/18/2025 4:25 PM"
click at [411, 362] on span at bounding box center [412, 364] width 6 height 8
type input "30"
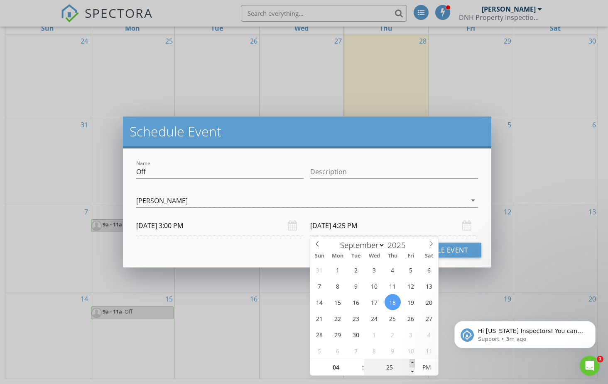
type input "09/18/2025 4:30 PM"
click at [411, 362] on span at bounding box center [412, 364] width 6 height 8
click at [469, 249] on button "Schedule Event" at bounding box center [438, 250] width 85 height 15
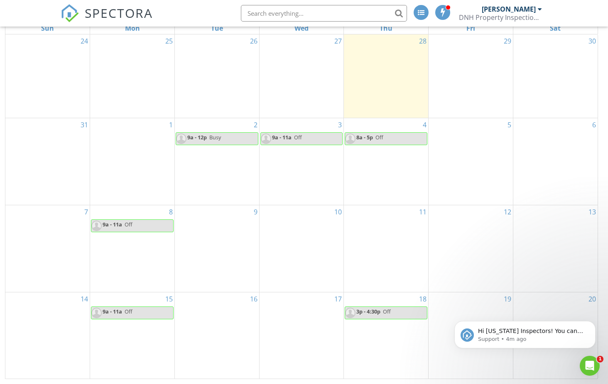
click at [444, 7] on div at bounding box center [442, 12] width 15 height 15
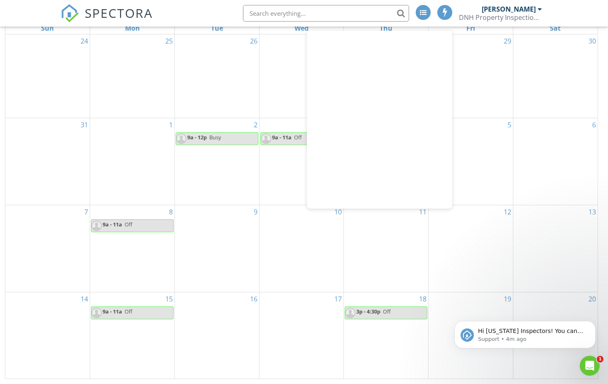
click at [574, 13] on nav "SPECTORA Cody Seidel DNH Property Inspections PLLC Role: Inspector Dashboard Ne…" at bounding box center [304, 13] width 608 height 27
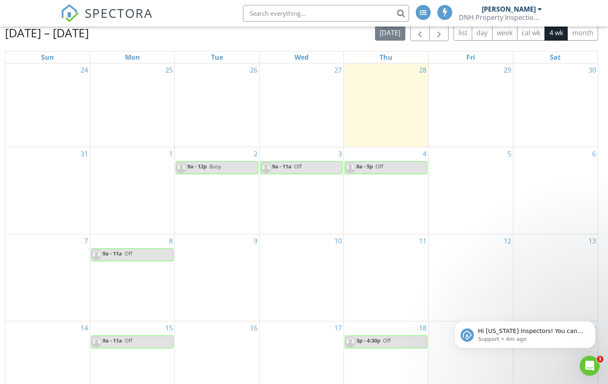
scroll to position [83, 0]
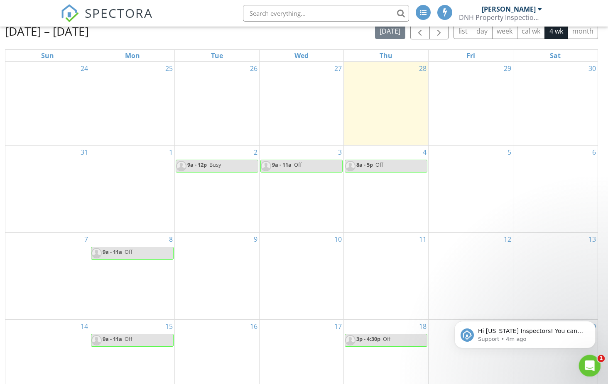
click at [595, 362] on div "Open Intercom Messenger" at bounding box center [588, 364] width 27 height 27
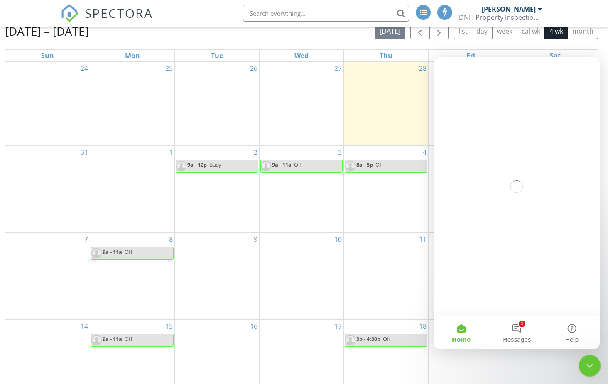
scroll to position [0, 0]
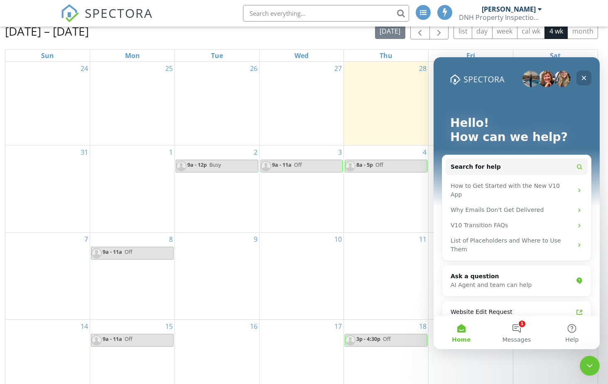
click at [586, 77] on icon "Close" at bounding box center [583, 78] width 7 height 7
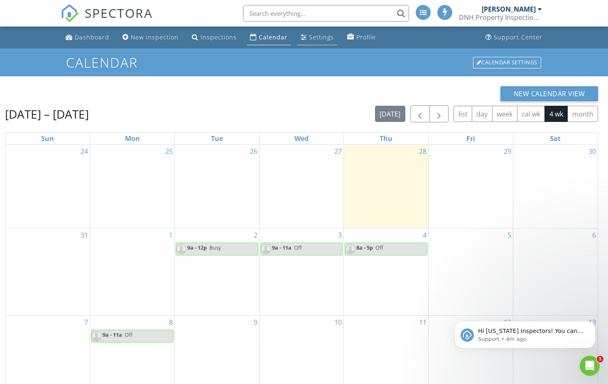
click at [321, 38] on div "Settings" at bounding box center [321, 37] width 25 height 8
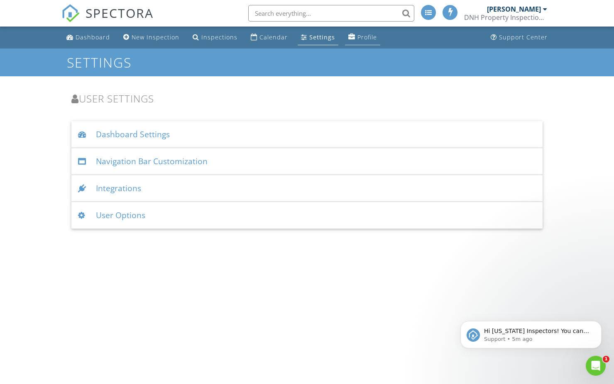
click at [358, 37] on div "Profile" at bounding box center [367, 37] width 20 height 8
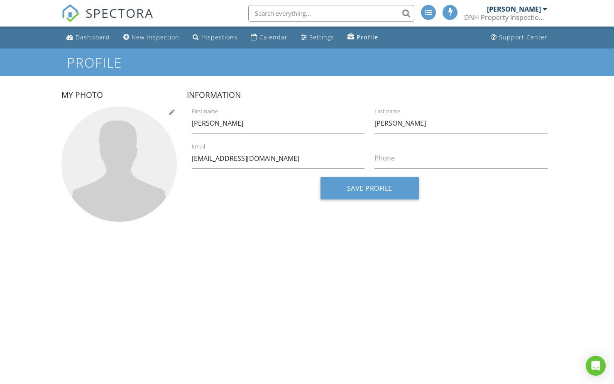
click at [120, 159] on div at bounding box center [118, 164] width 115 height 115
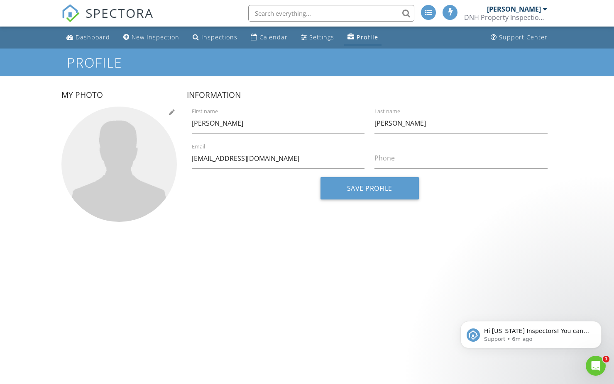
type input "C:\fakepath\774A5494-Enhanced-NR.dng"
drag, startPoint x: 196, startPoint y: 123, endPoint x: 206, endPoint y: 118, distance: 11.1
click at [197, 123] on input "Cody" at bounding box center [278, 123] width 173 height 20
type input "Kody"
click at [401, 161] on label "Phone" at bounding box center [465, 158] width 183 height 9
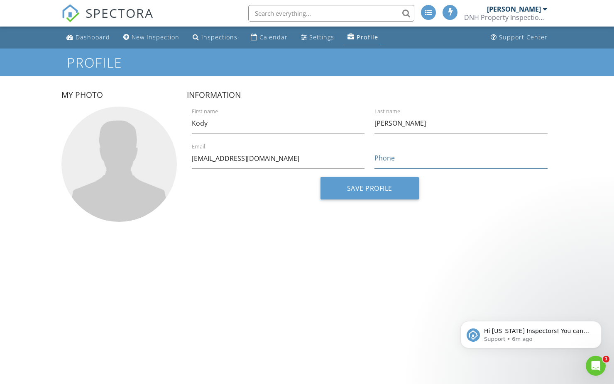
click at [401, 161] on input "Phone" at bounding box center [460, 159] width 173 height 20
type input "8308224192"
click at [144, 147] on div at bounding box center [118, 164] width 115 height 115
click at [124, 168] on div at bounding box center [118, 164] width 115 height 115
type input "C:\fakepath\774A5495.CR3"
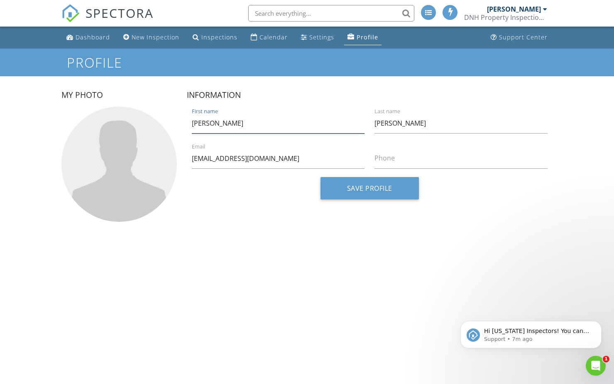
click at [197, 124] on input "[PERSON_NAME]" at bounding box center [278, 123] width 173 height 20
type input "Kody"
click at [394, 162] on label "Phone" at bounding box center [465, 158] width 183 height 9
click at [394, 162] on input "Phone" at bounding box center [460, 159] width 173 height 20
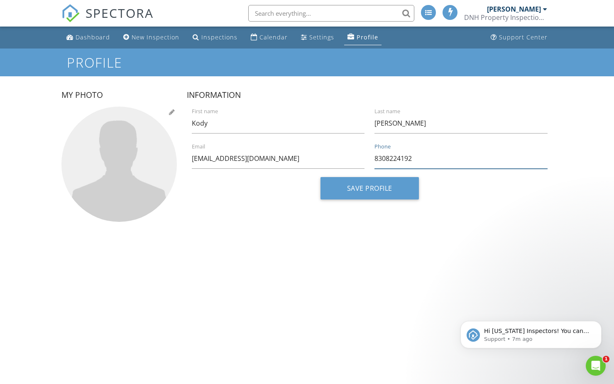
type input "8308224192"
click at [118, 150] on div at bounding box center [118, 164] width 115 height 115
type input "C:\fakepath\774A5495.CR3"
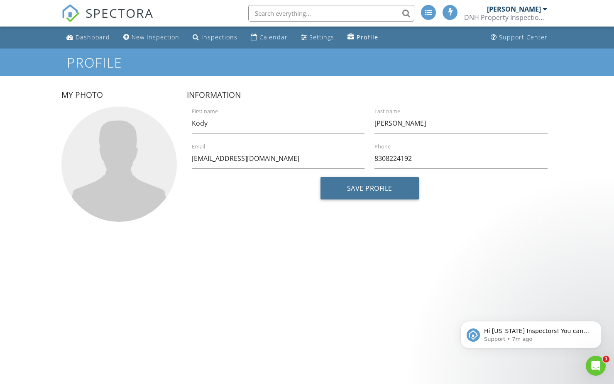
drag, startPoint x: 377, startPoint y: 184, endPoint x: 384, endPoint y: 185, distance: 7.5
click at [379, 184] on button "Save Profile" at bounding box center [369, 188] width 98 height 22
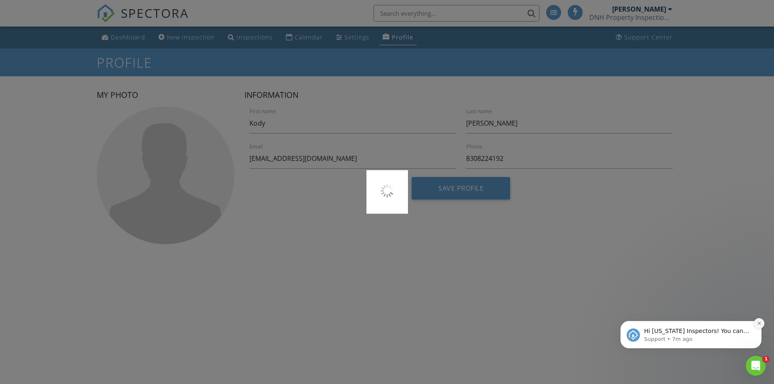
click at [614, 321] on icon "Dismiss notification" at bounding box center [759, 323] width 5 height 5
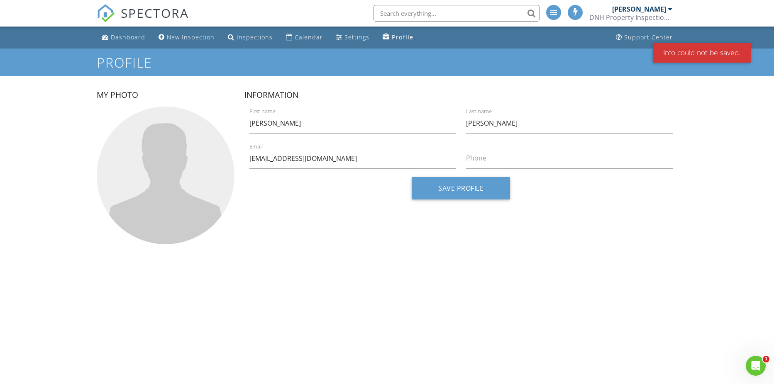
click at [340, 36] on link "Settings" at bounding box center [353, 37] width 40 height 15
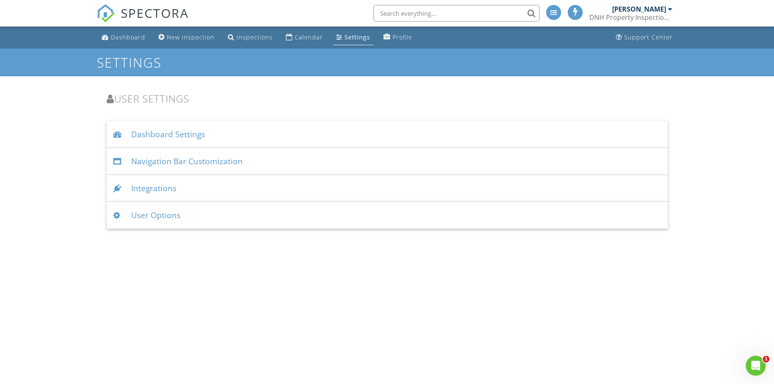
click at [179, 133] on div "Dashboard Settings" at bounding box center [387, 134] width 561 height 27
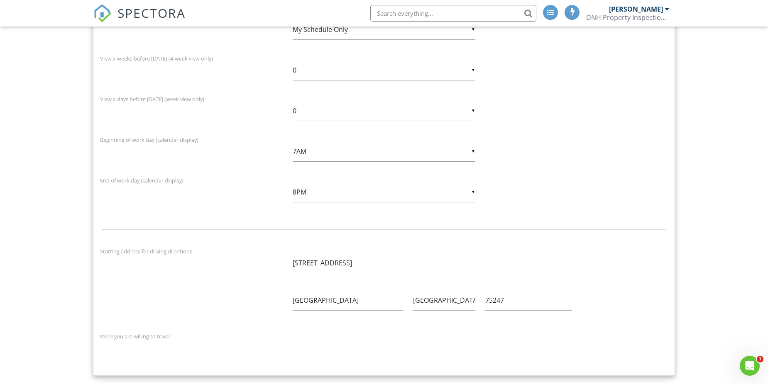
scroll to position [249, 0]
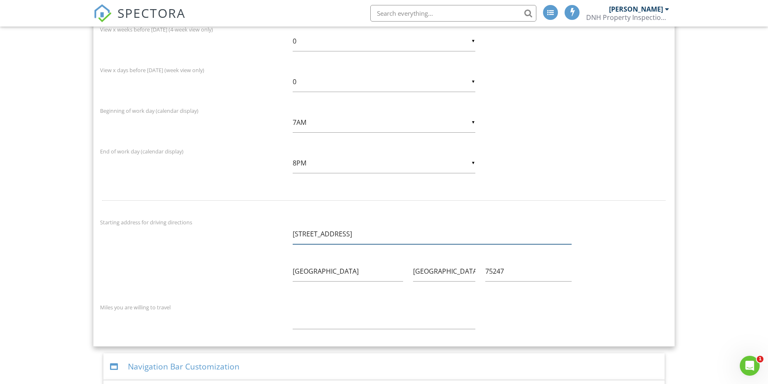
drag, startPoint x: 393, startPoint y: 233, endPoint x: 245, endPoint y: 230, distance: 147.4
click at [246, 231] on div "Starting address for driving directions 1341 W Mockingbird Ln #600W Dallas TX 7…" at bounding box center [384, 257] width 578 height 78
type input "125 Westerly Pl"
drag, startPoint x: 321, startPoint y: 272, endPoint x: 208, endPoint y: 255, distance: 114.3
click at [209, 255] on div "Starting address for driving directions 125 Westerly Pl Dallas TX 75247" at bounding box center [384, 257] width 578 height 78
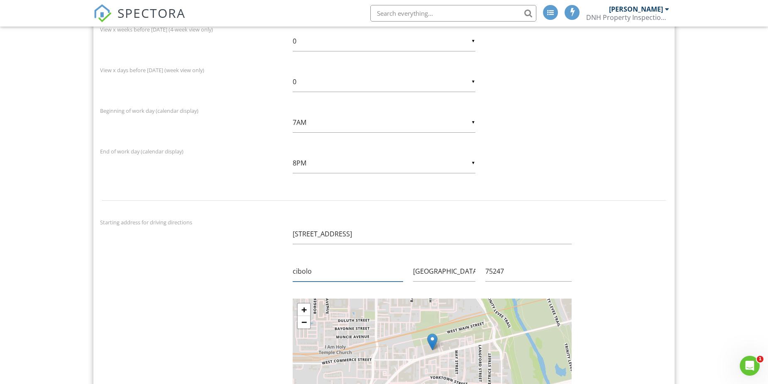
type input "cibolo"
type input "78108"
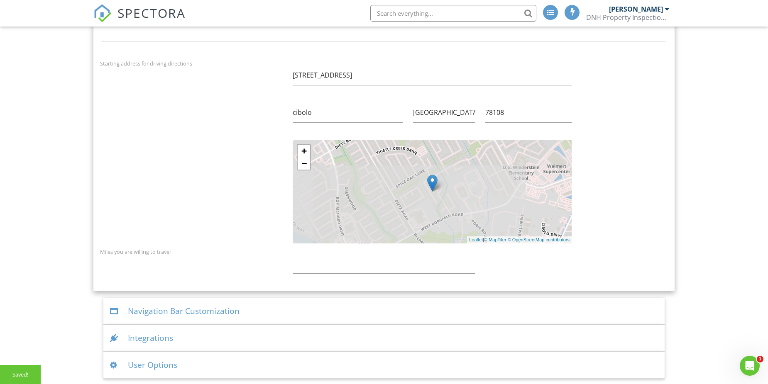
scroll to position [409, 0]
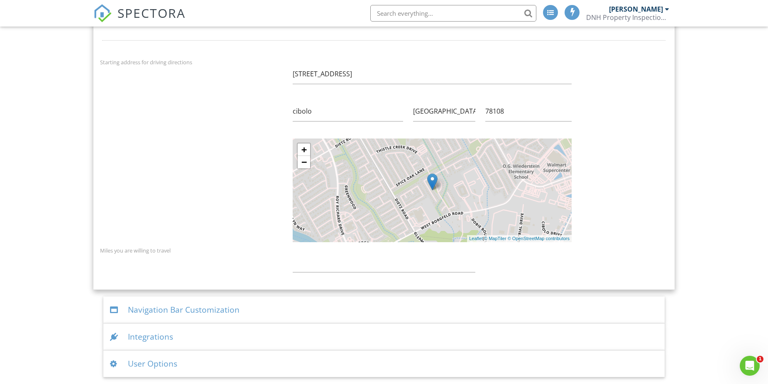
click at [204, 309] on div "Navigation Bar Customization" at bounding box center [383, 310] width 561 height 27
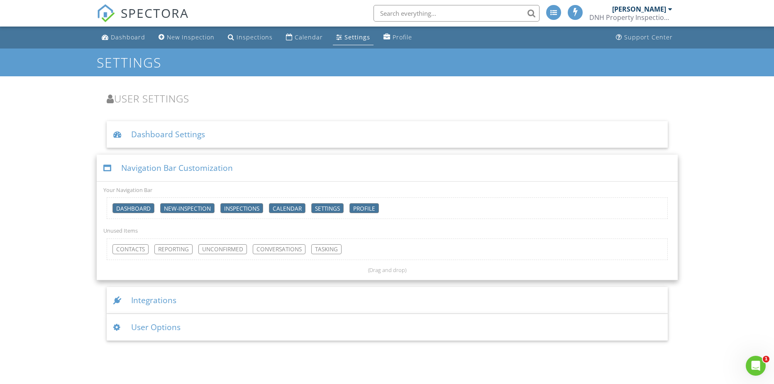
click at [195, 296] on div "Integrations" at bounding box center [387, 300] width 561 height 27
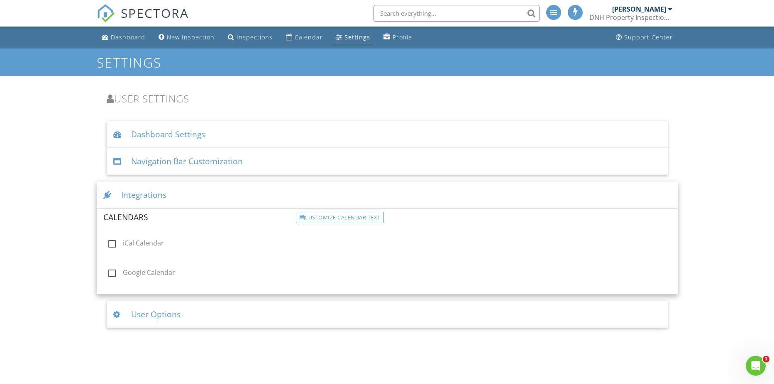
drag, startPoint x: 246, startPoint y: 310, endPoint x: 274, endPoint y: 311, distance: 27.8
click at [247, 310] on div "User Options" at bounding box center [387, 314] width 561 height 27
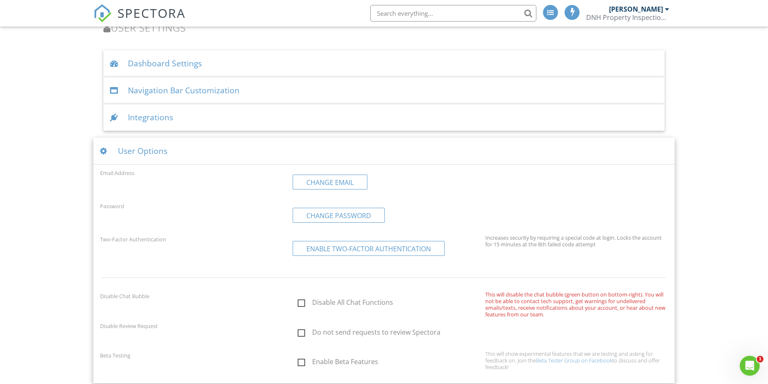
scroll to position [77, 0]
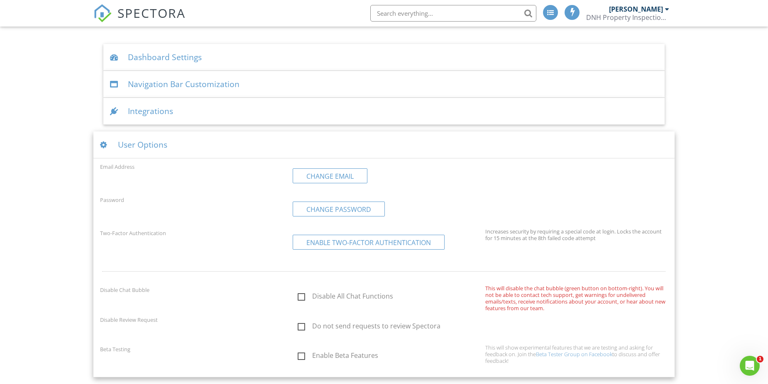
click at [222, 115] on div "Integrations" at bounding box center [383, 111] width 561 height 27
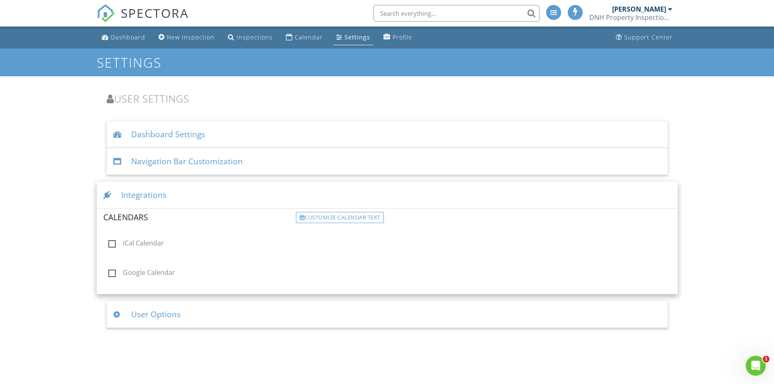
click at [112, 272] on label "Google Calendar" at bounding box center [199, 274] width 183 height 10
click at [109, 272] on input "Google Calendar" at bounding box center [105, 274] width 5 height 5
checkbox input "true"
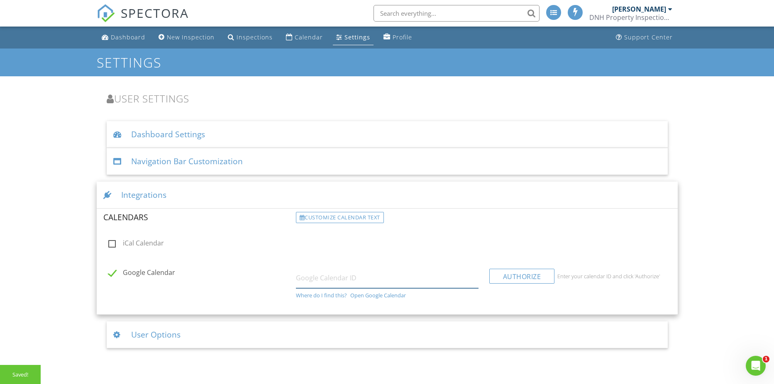
click at [345, 281] on input "text" at bounding box center [387, 278] width 183 height 20
drag, startPoint x: 185, startPoint y: 329, endPoint x: 181, endPoint y: 330, distance: 4.6
click at [181, 330] on div "User Options" at bounding box center [387, 335] width 561 height 27
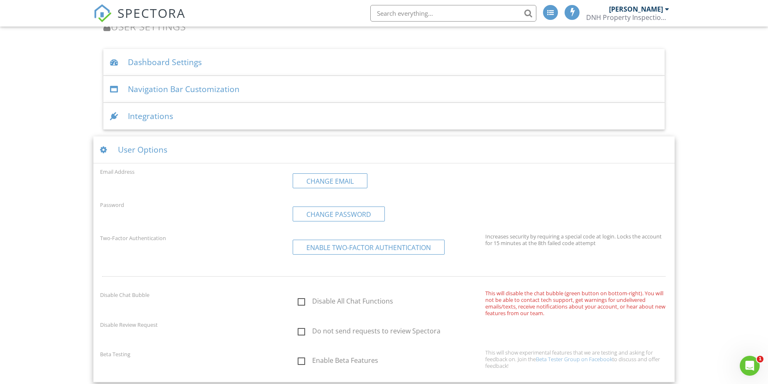
scroll to position [77, 0]
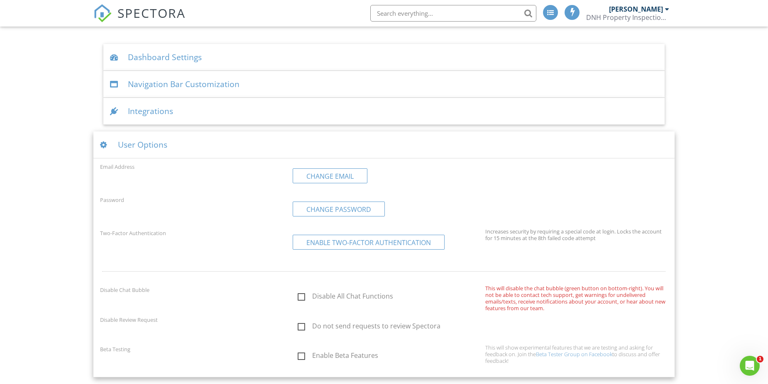
click at [303, 328] on label "Do not send requests to review Spectora" at bounding box center [389, 328] width 183 height 10
click at [298, 328] on input "Do not send requests to review Spectora" at bounding box center [295, 327] width 5 height 5
checkbox input "true"
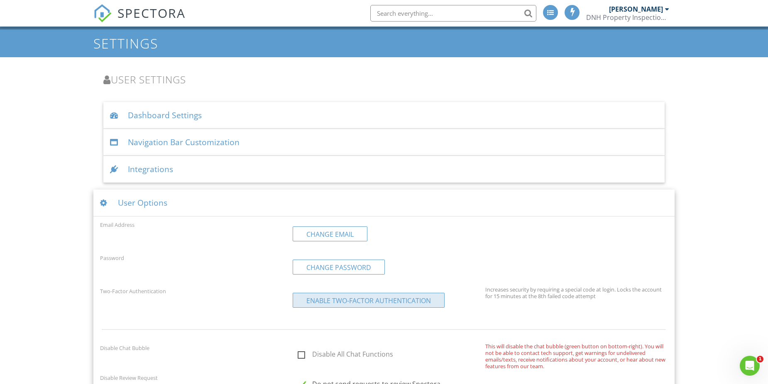
scroll to position [0, 0]
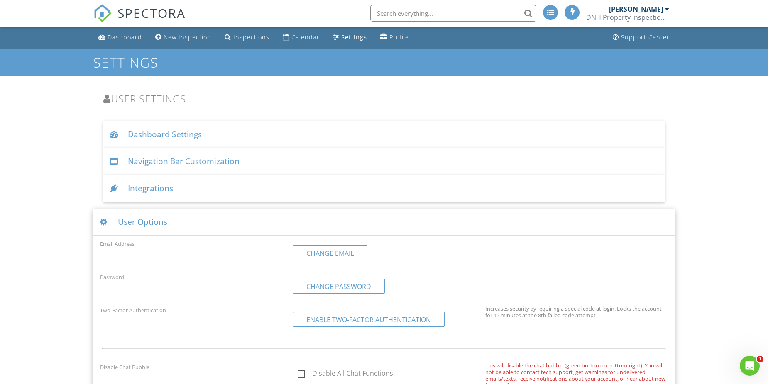
click at [295, 36] on div "Calendar" at bounding box center [305, 37] width 28 height 8
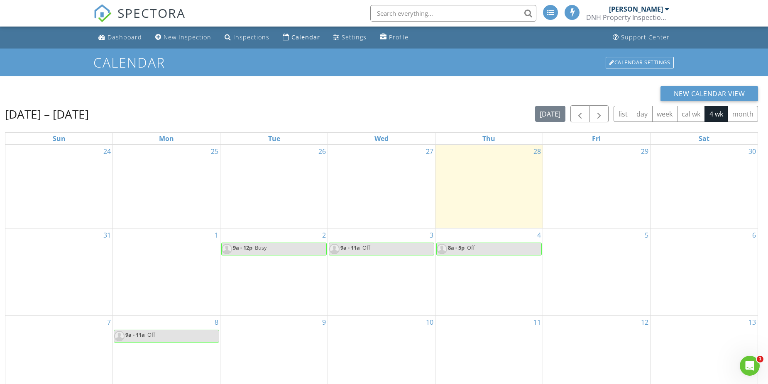
click at [244, 36] on div "Inspections" at bounding box center [251, 37] width 36 height 8
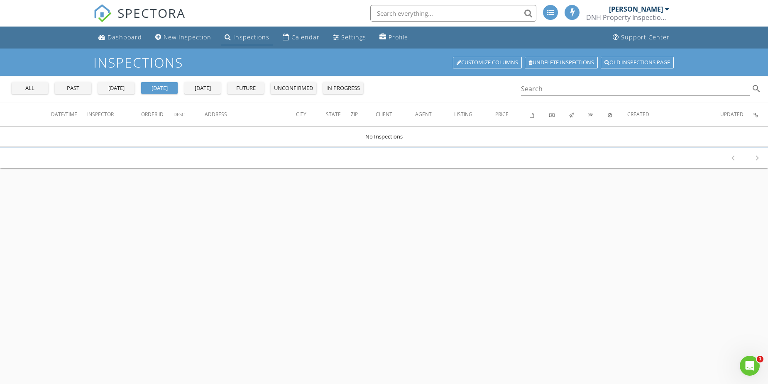
click at [247, 37] on div "Inspections" at bounding box center [251, 37] width 36 height 8
click at [184, 32] on link "New Inspection" at bounding box center [183, 37] width 63 height 15
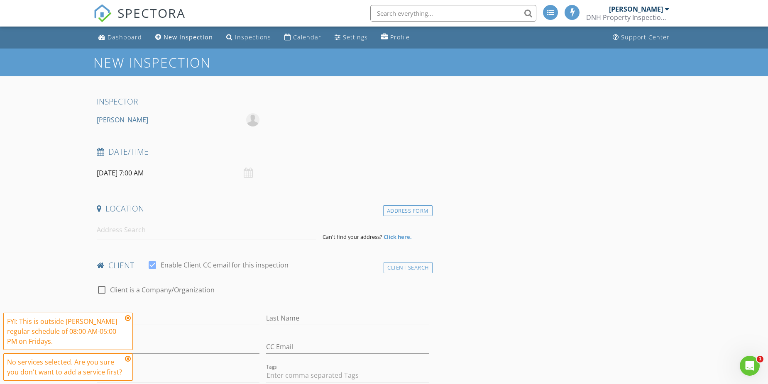
click at [121, 37] on div "Dashboard" at bounding box center [125, 37] width 34 height 8
